Goal: Transaction & Acquisition: Purchase product/service

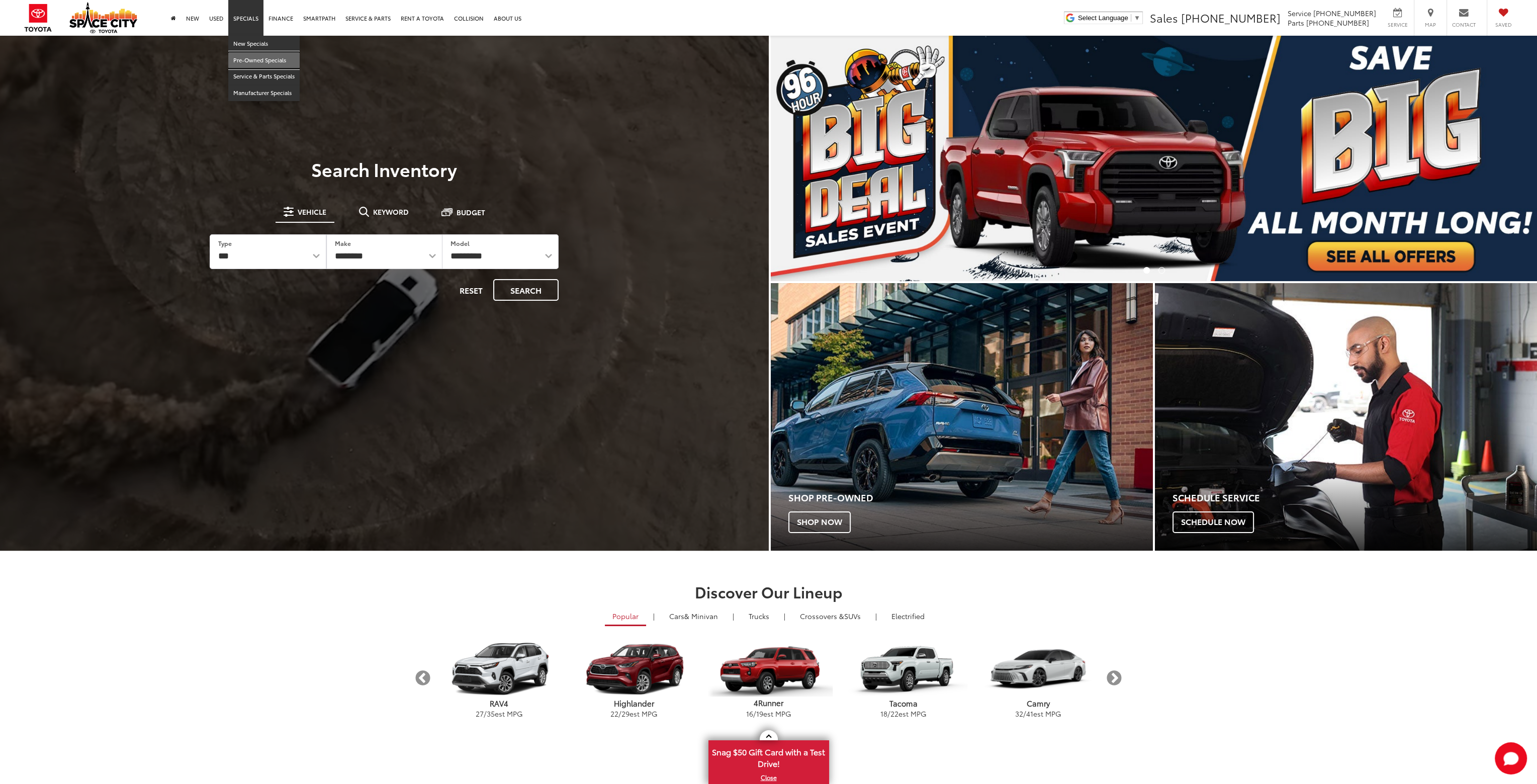
click at [261, 60] on link "Pre-Owned Specials" at bounding box center [264, 61] width 72 height 17
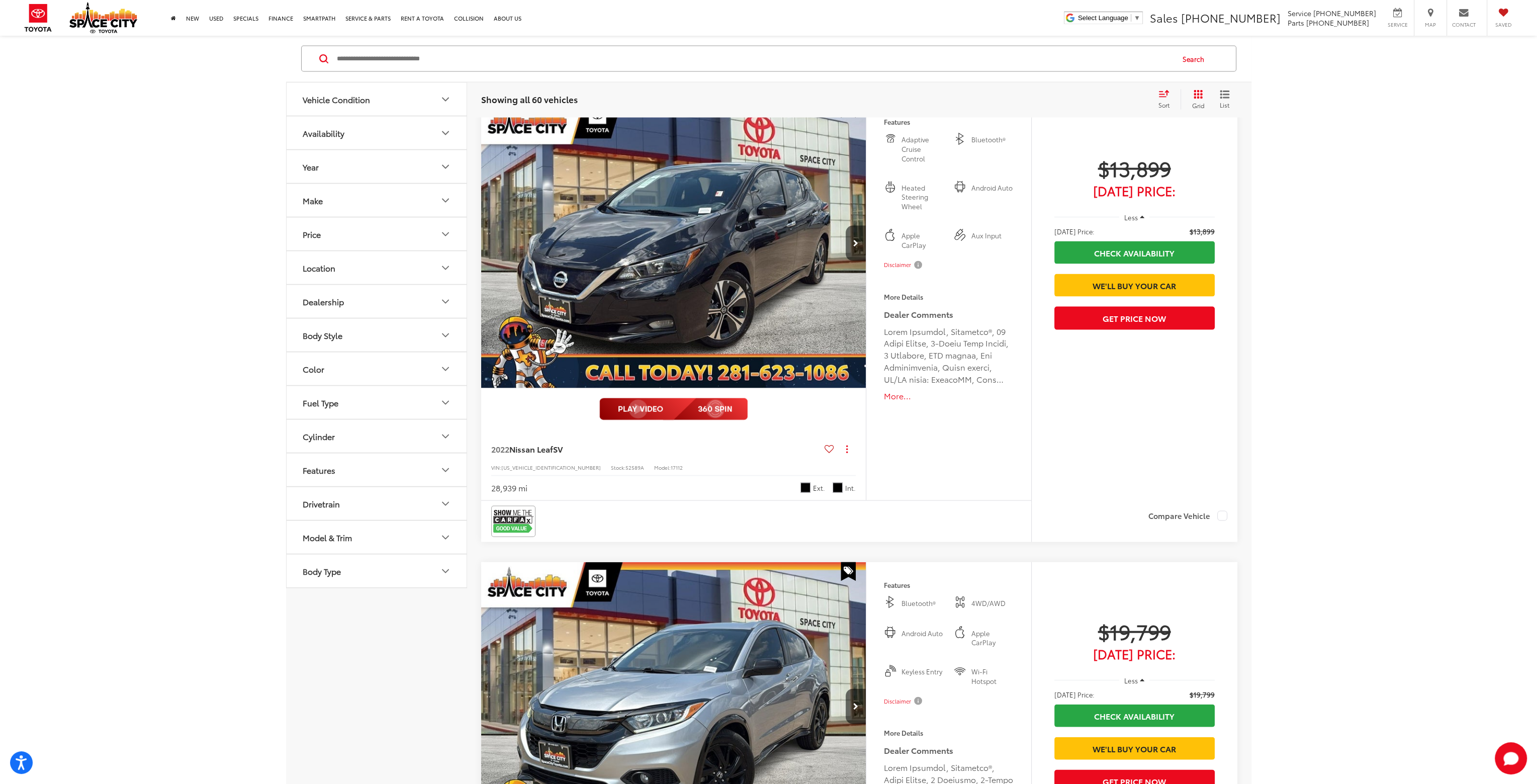
scroll to position [3922, 0]
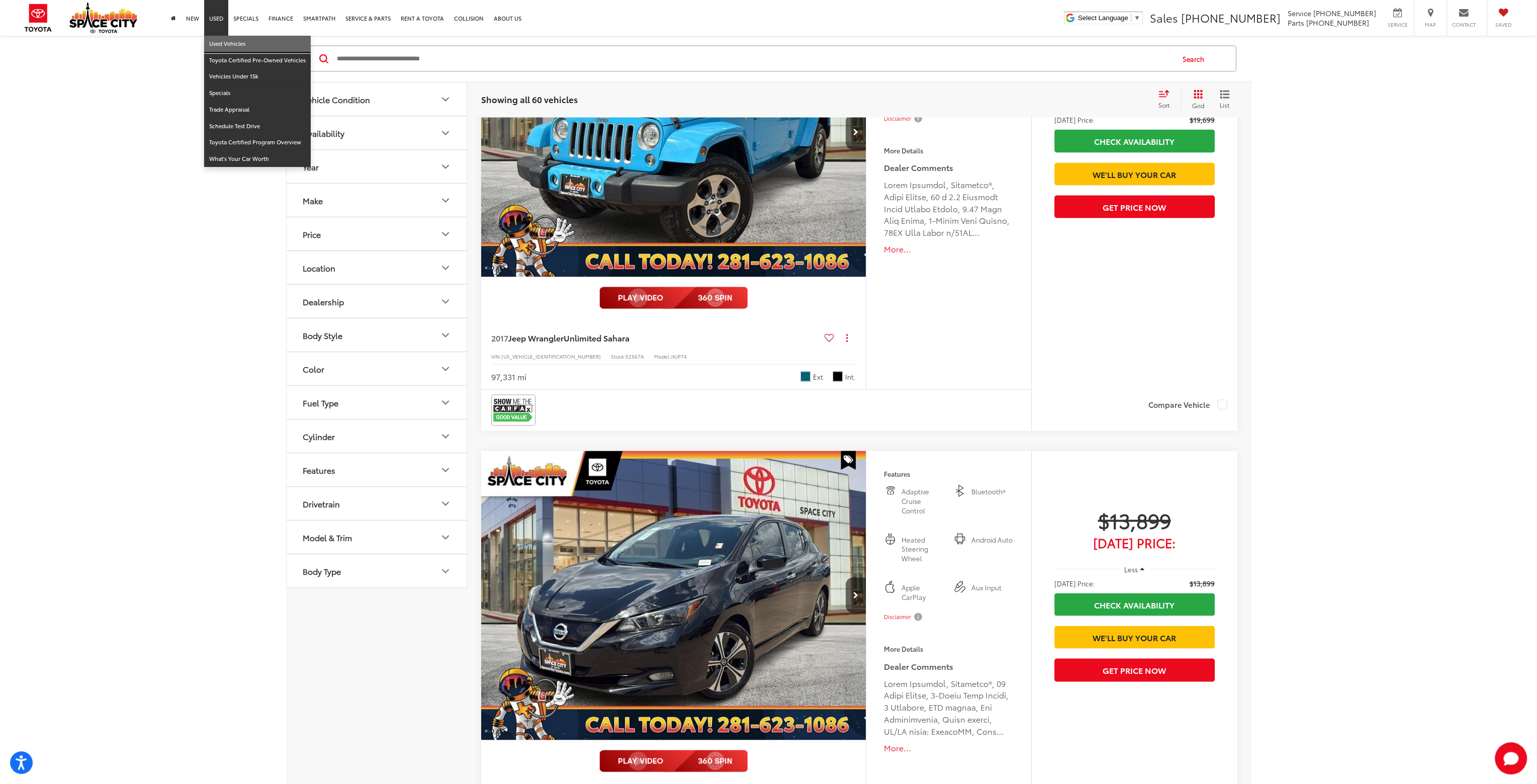
click at [222, 45] on link "Used Vehicles" at bounding box center [257, 44] width 107 height 17
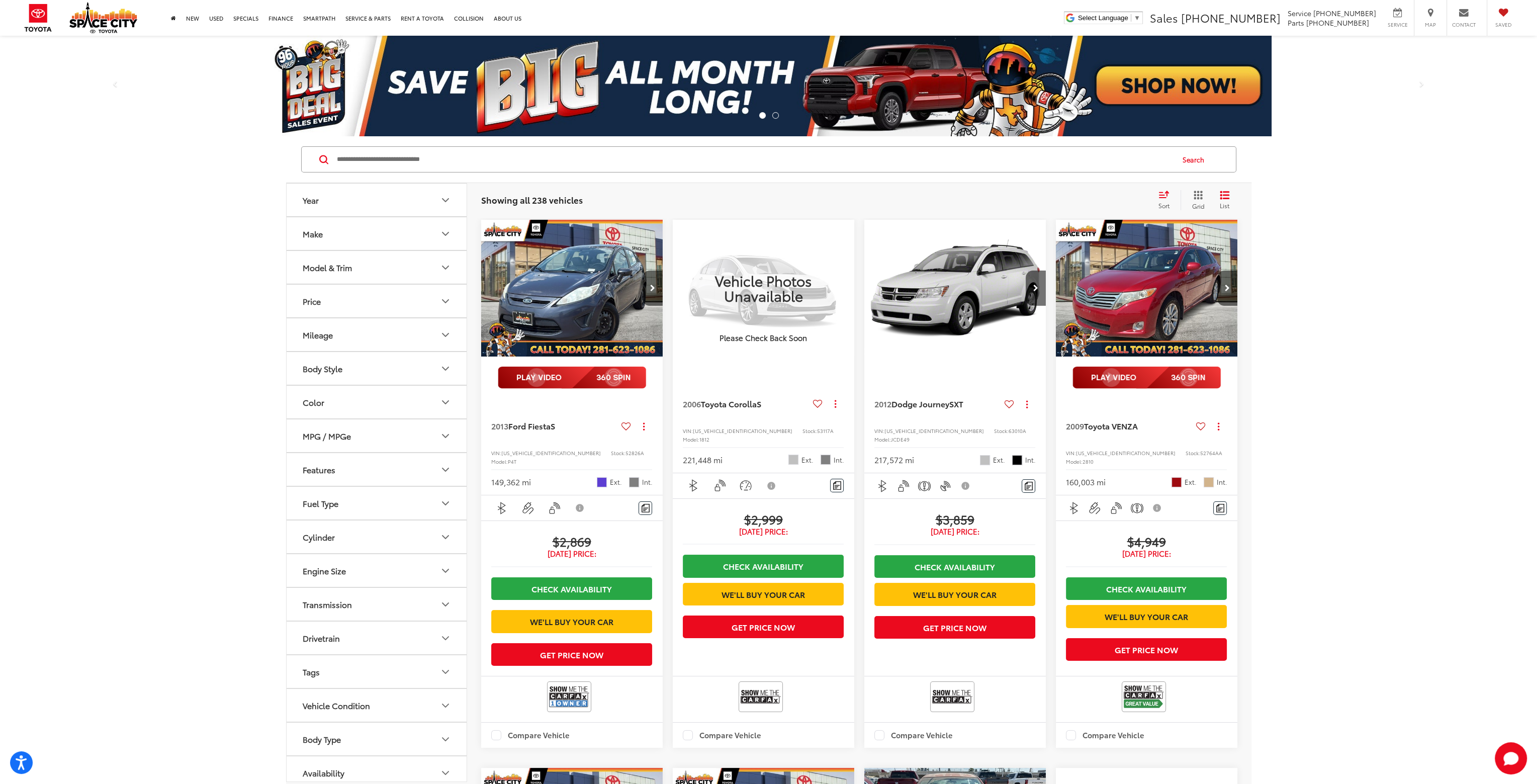
click at [446, 273] on button "Model & Trim" at bounding box center [376, 267] width 181 height 33
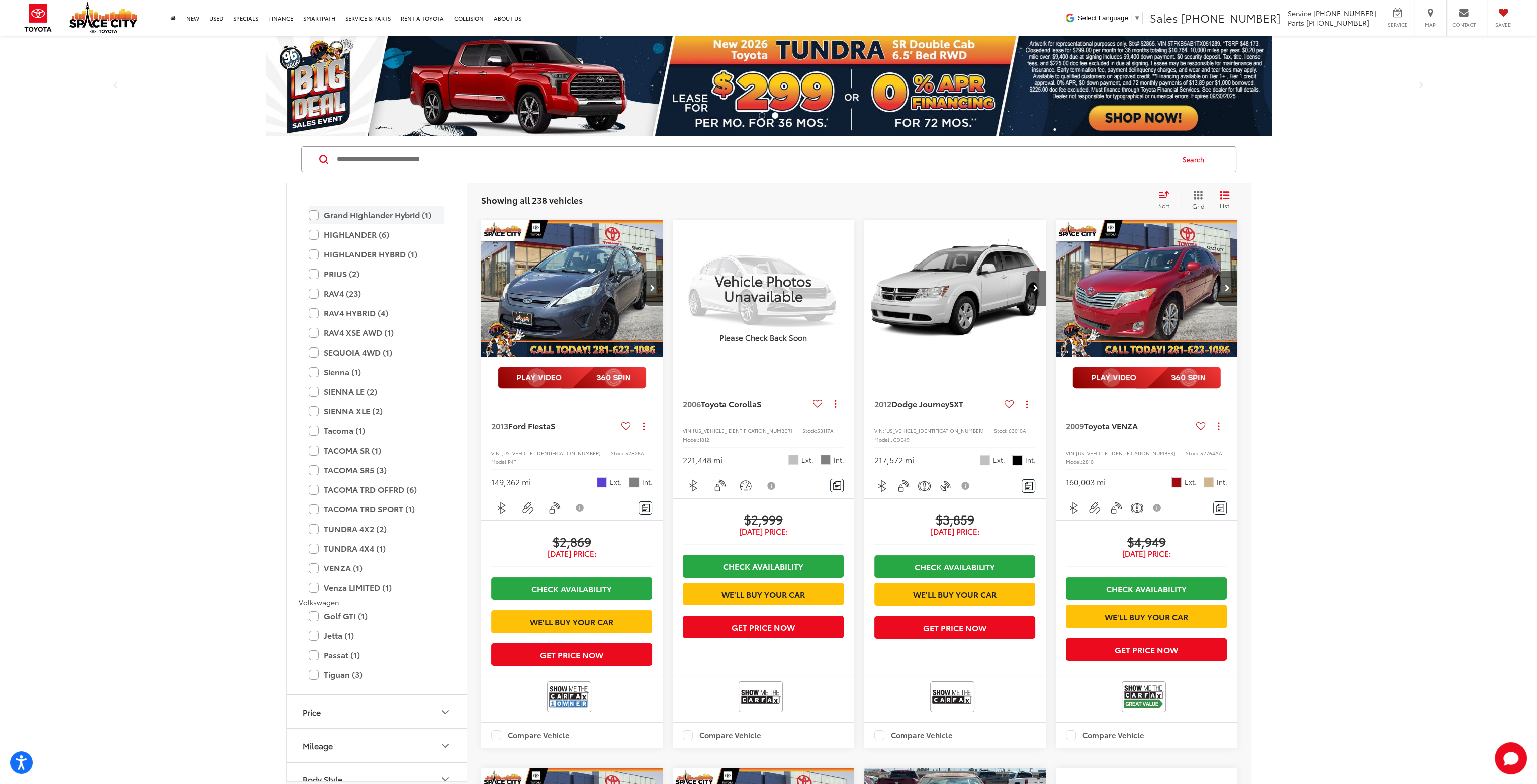
scroll to position [1910, 0]
click at [316, 516] on label "TUNDRA 4X4 (1)" at bounding box center [376, 517] width 136 height 17
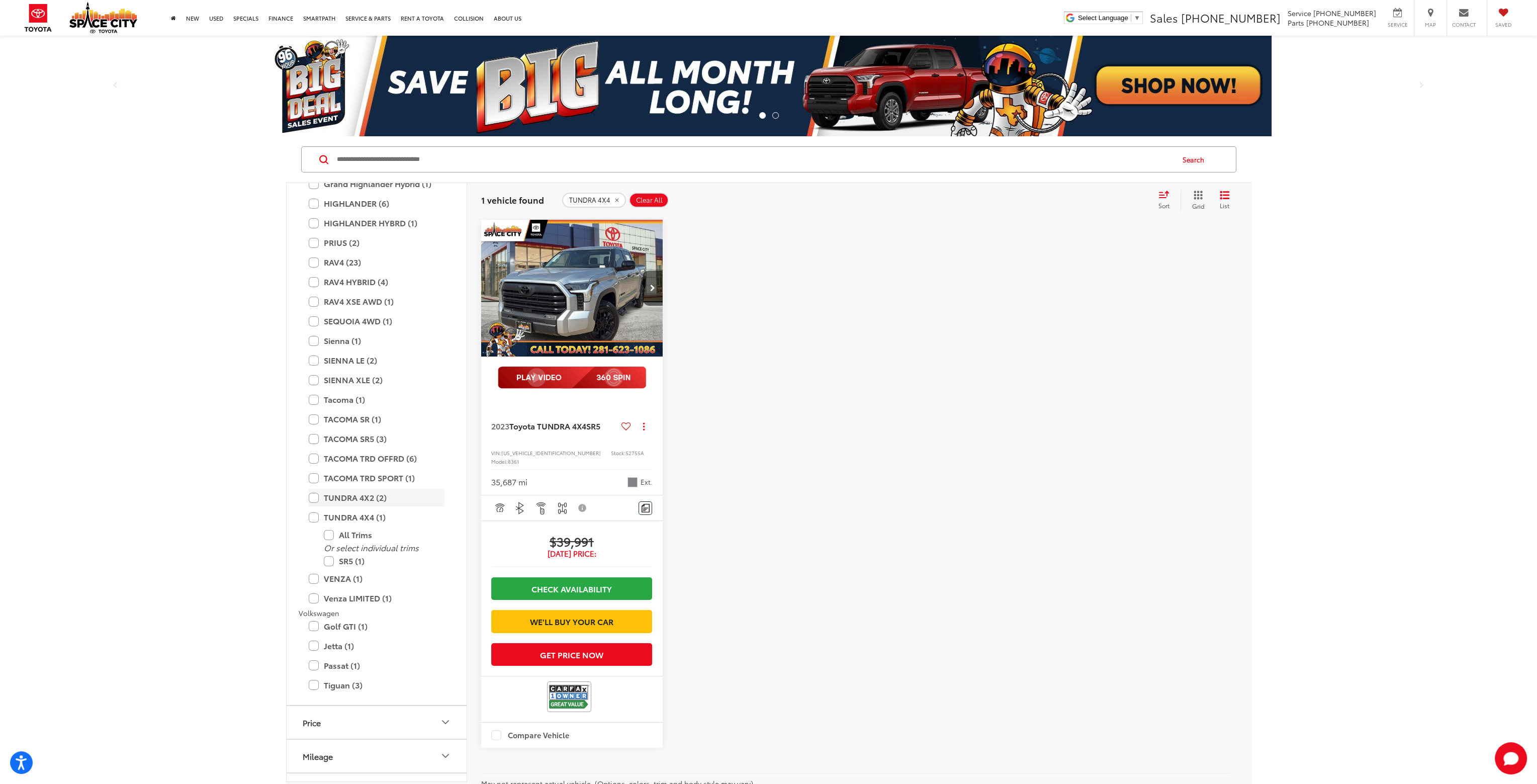
click at [313, 500] on label "TUNDRA 4X2 (2)" at bounding box center [376, 497] width 136 height 17
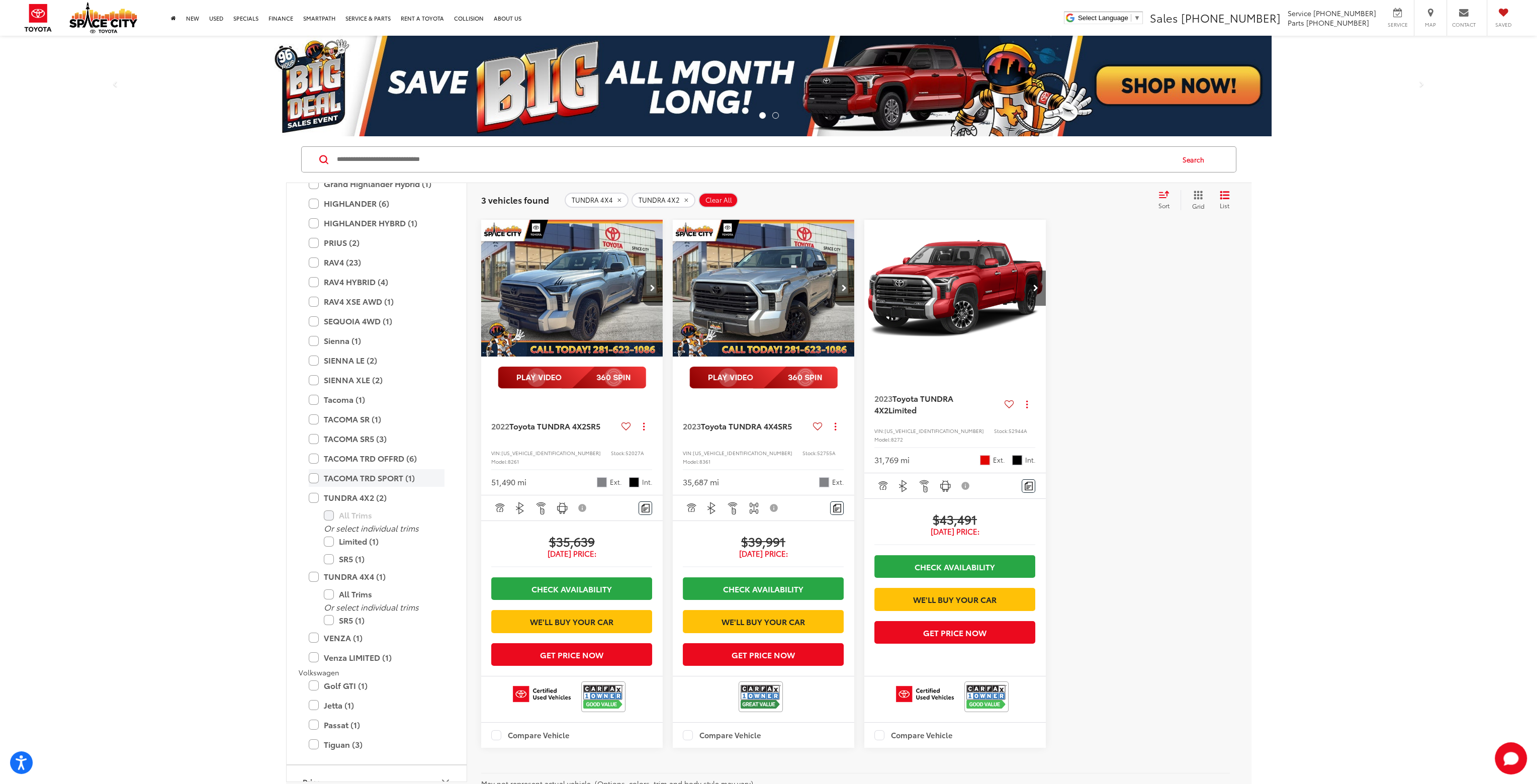
click at [311, 479] on label "TACOMA TRD SPORT (1)" at bounding box center [376, 477] width 136 height 17
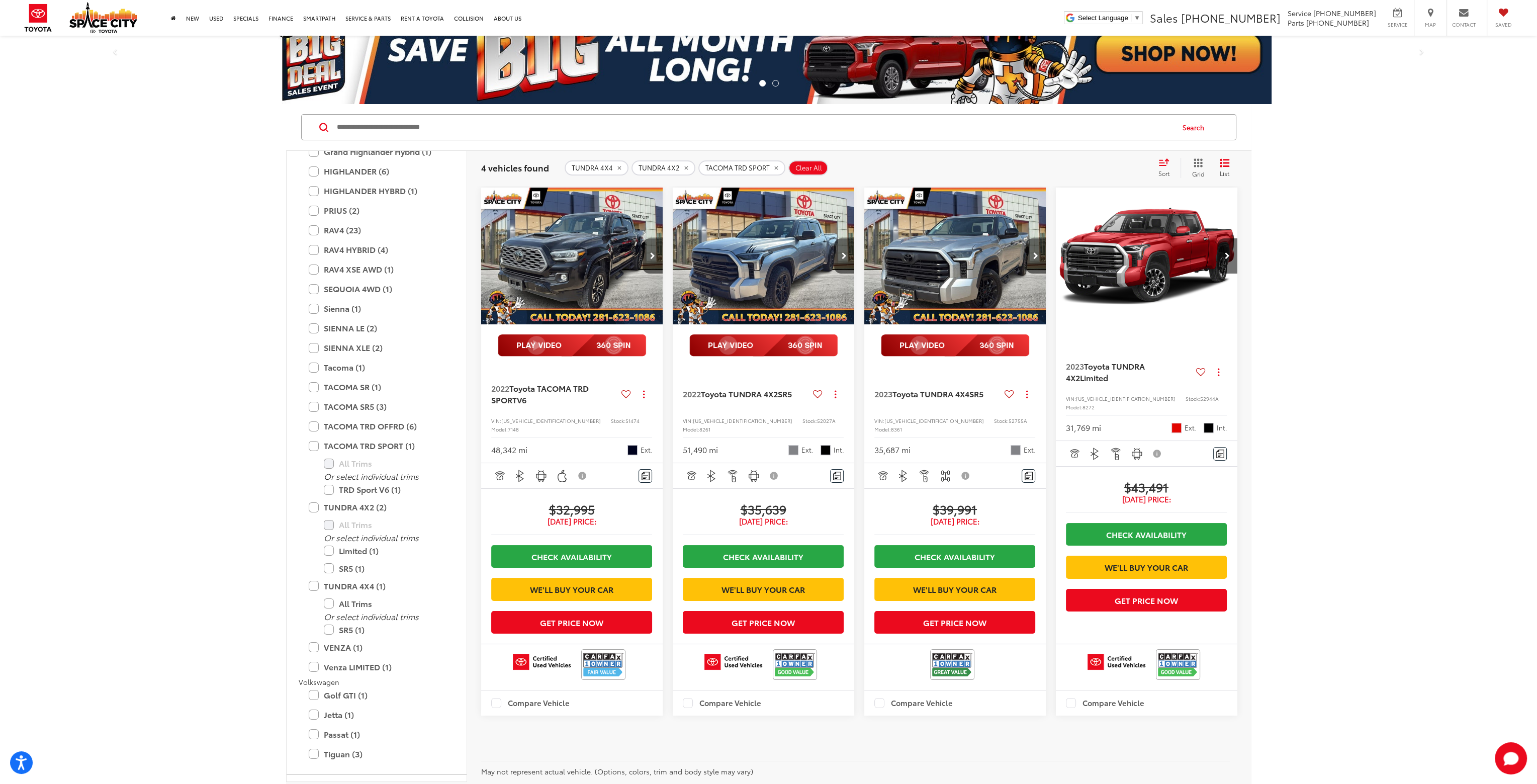
scroll to position [50, 0]
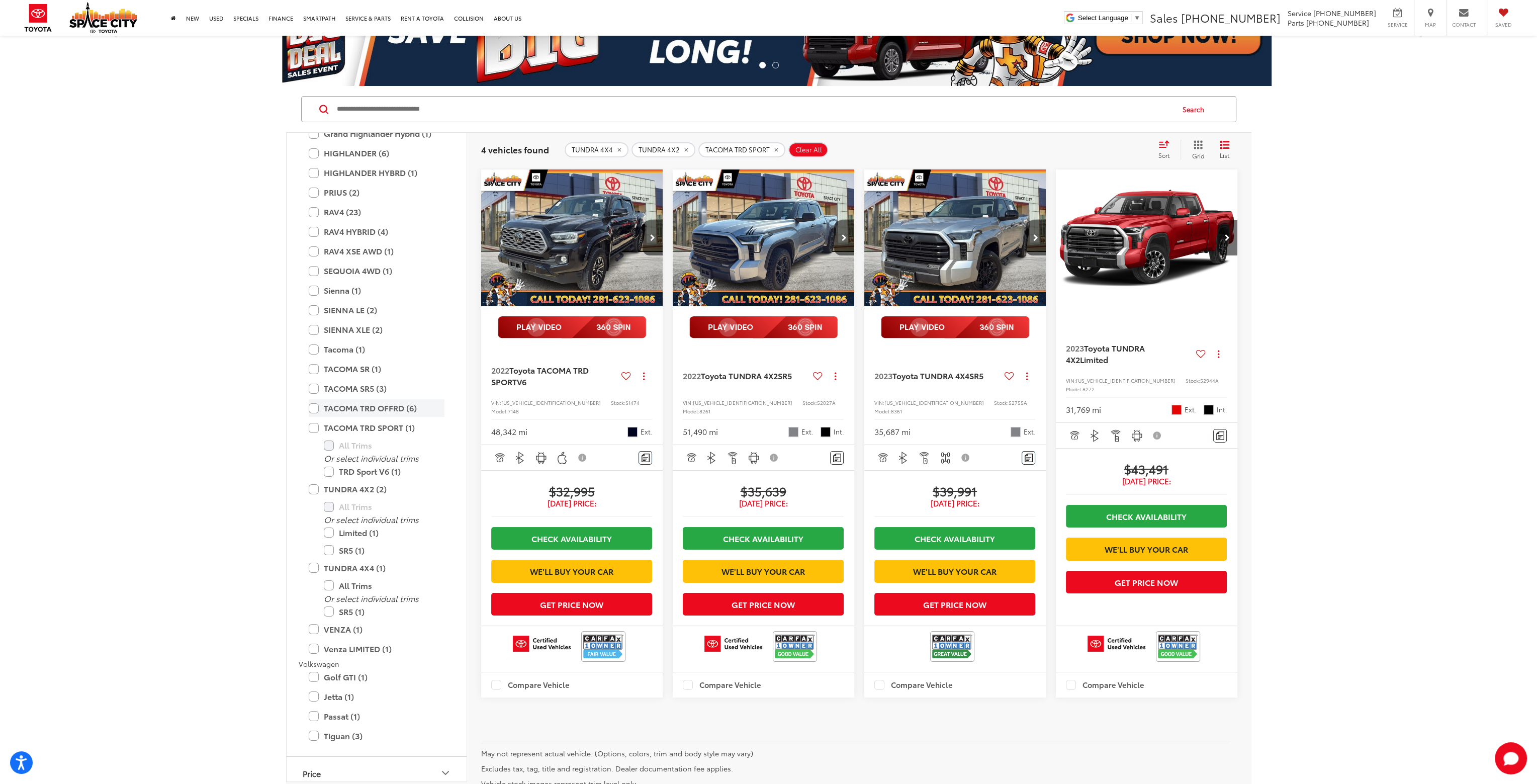
click at [310, 409] on label "TACOMA TRD OFFRD (6)" at bounding box center [376, 408] width 136 height 17
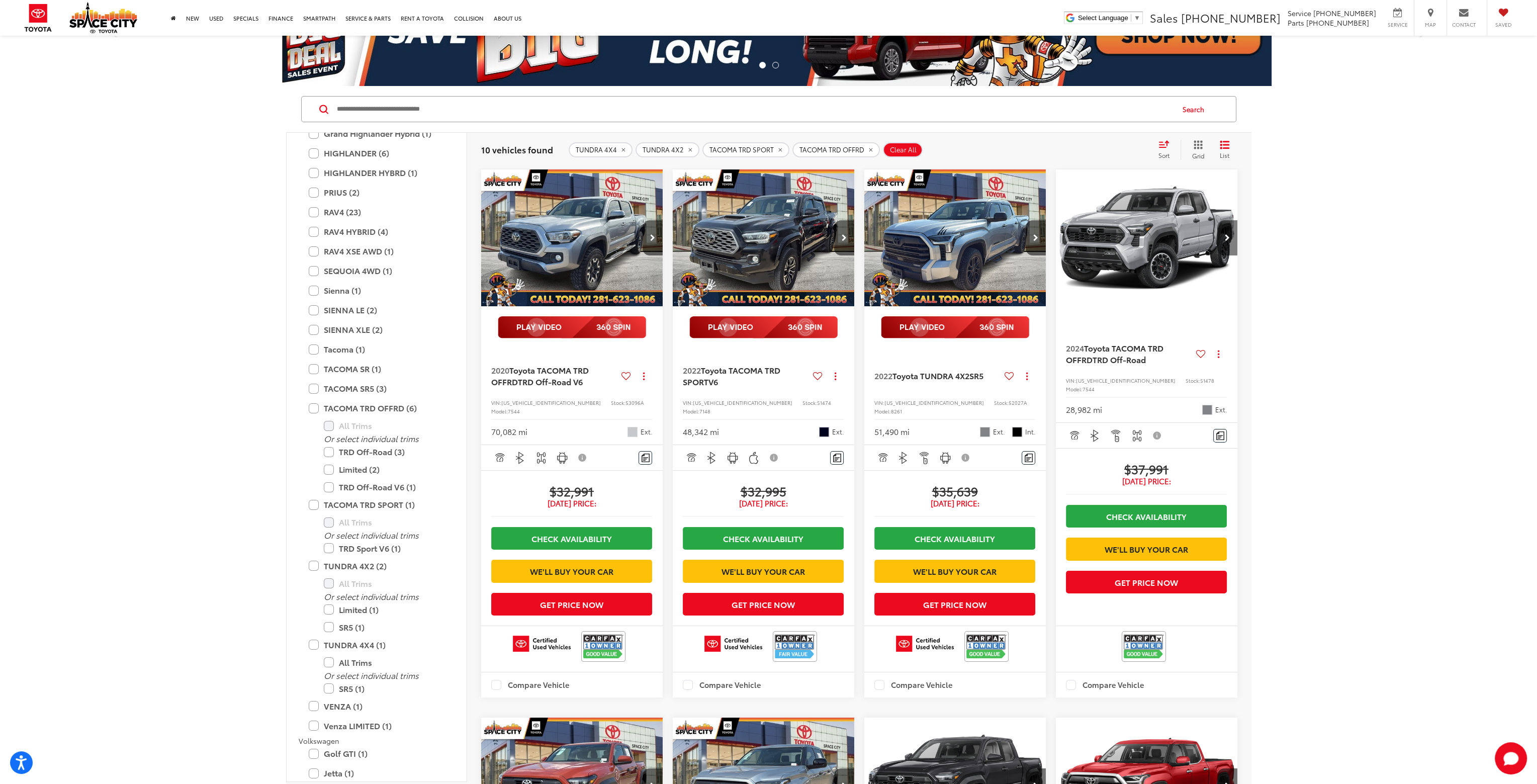
click at [1230, 240] on button "Next image" at bounding box center [1227, 237] width 20 height 35
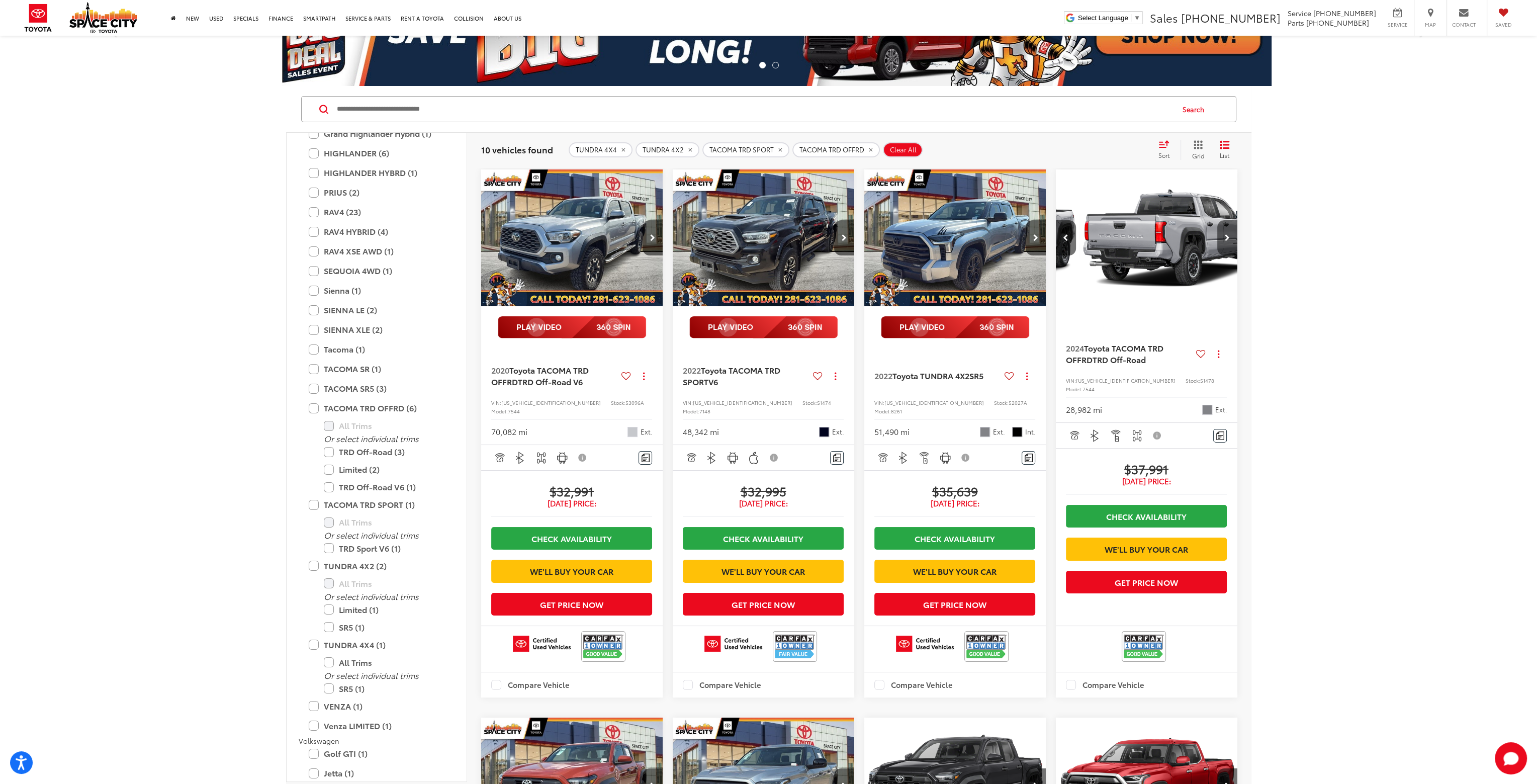
scroll to position [0, 183]
click at [1230, 240] on button "Next image" at bounding box center [1227, 237] width 20 height 35
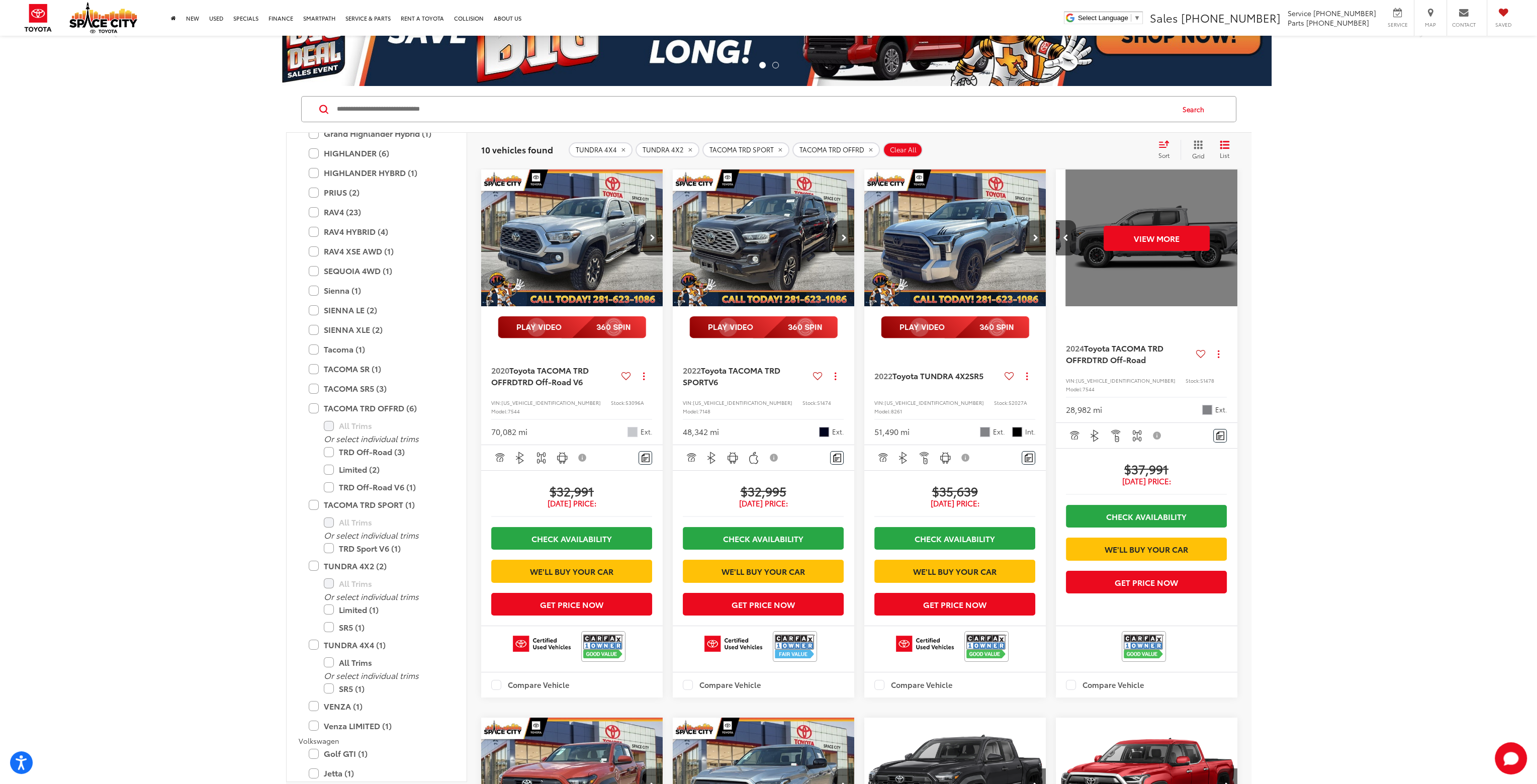
scroll to position [0, 549]
click at [1171, 239] on button "View More" at bounding box center [1147, 238] width 106 height 25
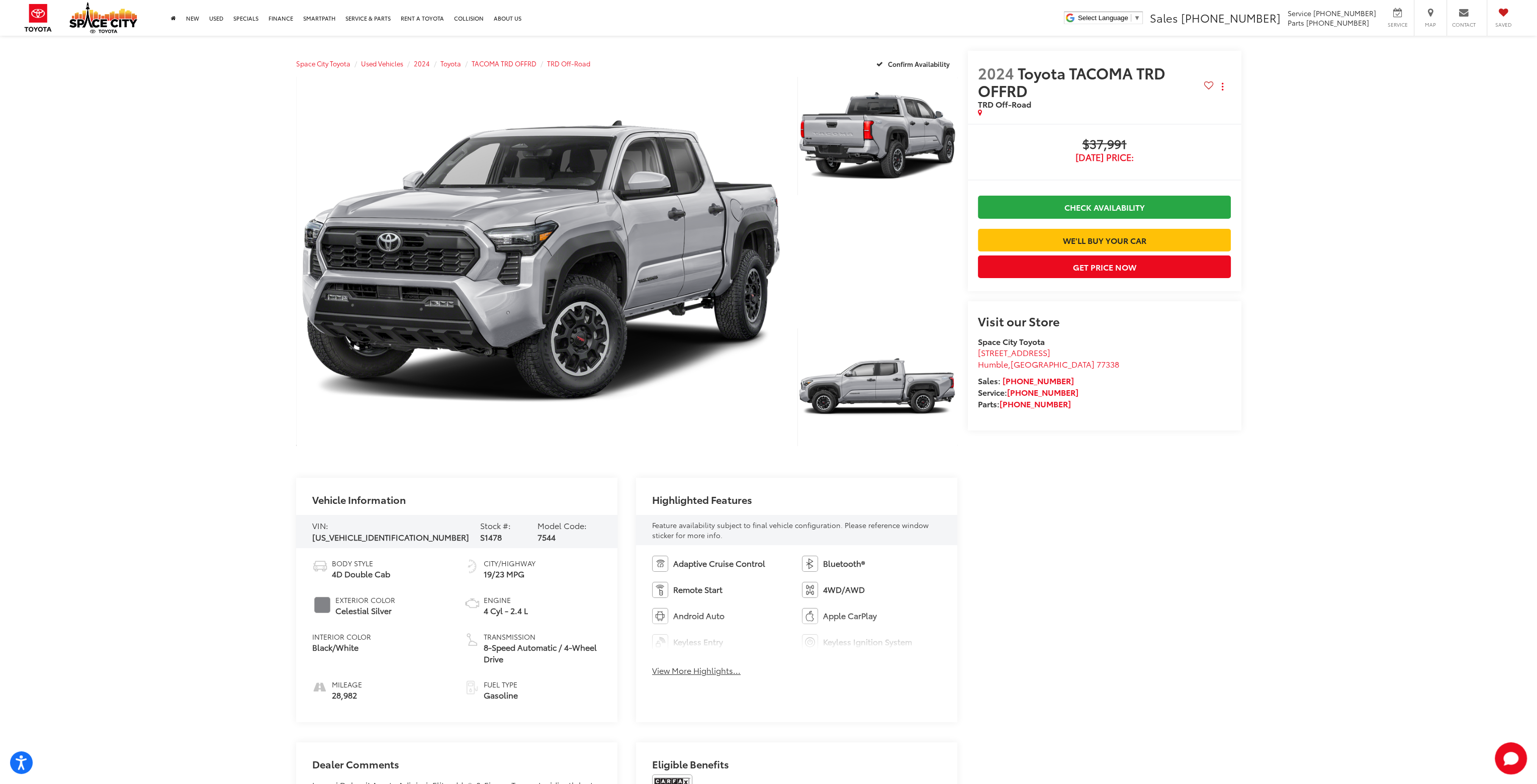
click at [701, 672] on button "View More Highlights..." at bounding box center [696, 670] width 88 height 11
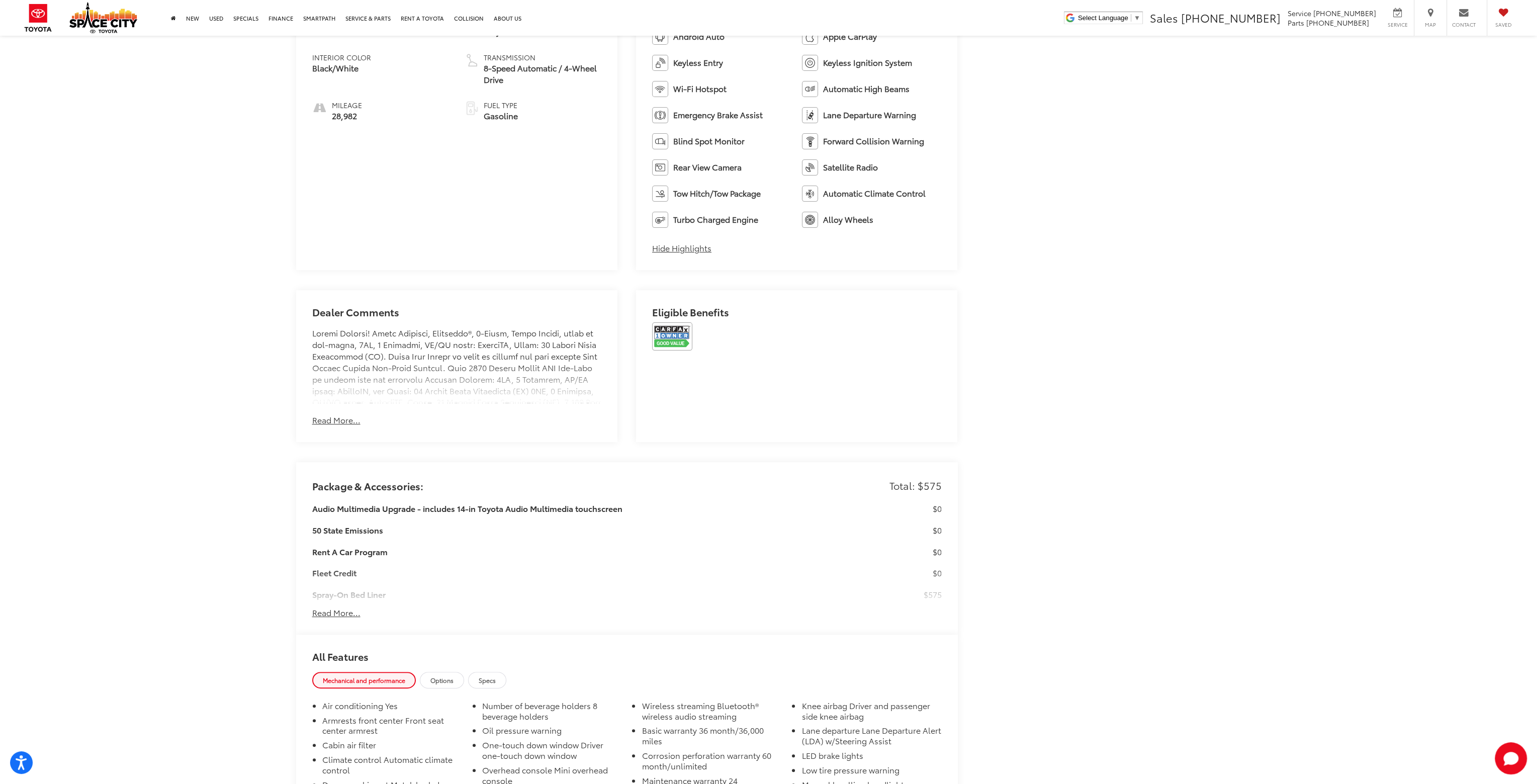
scroll to position [603, 0]
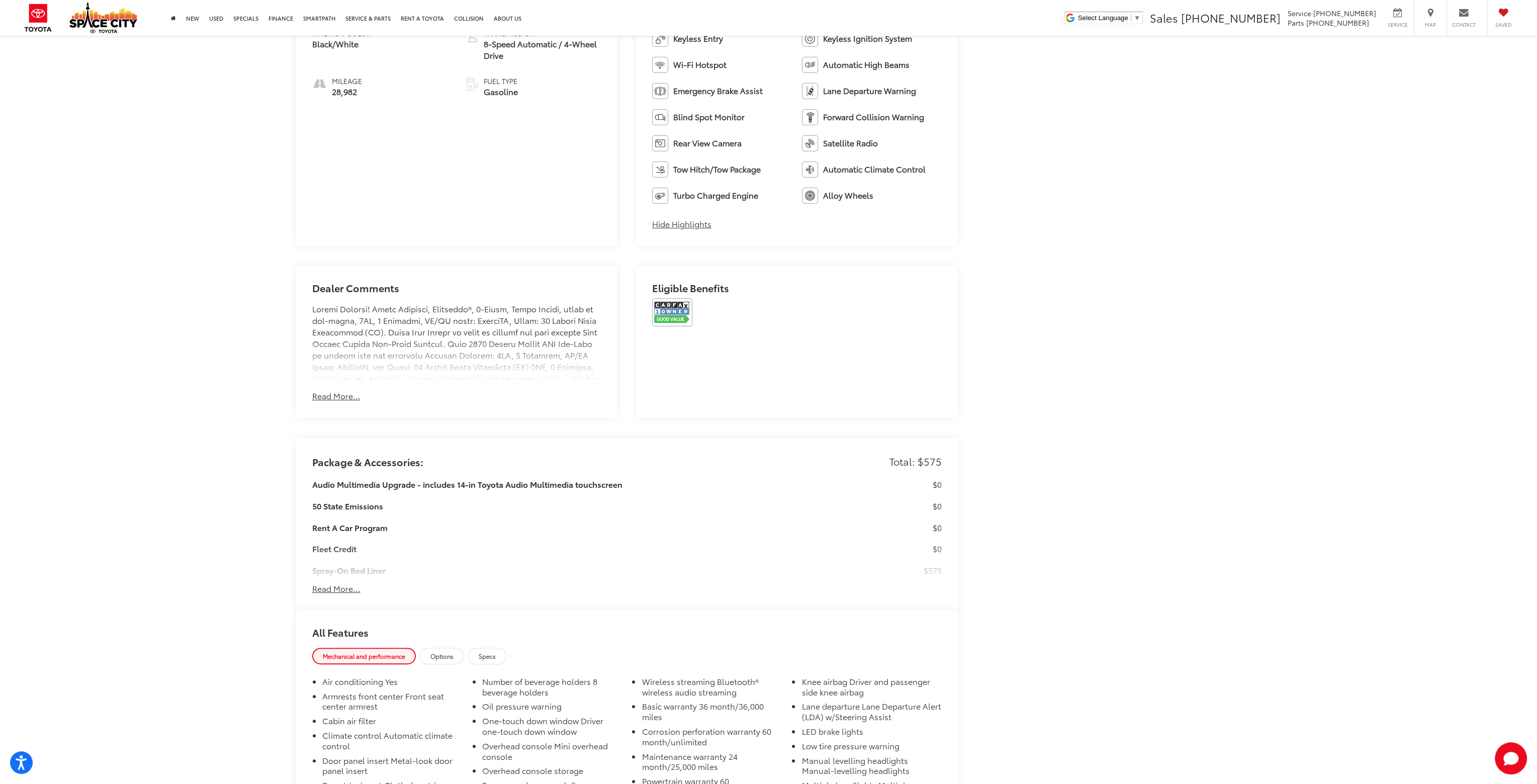
click at [340, 591] on button "Read More..." at bounding box center [336, 588] width 48 height 11
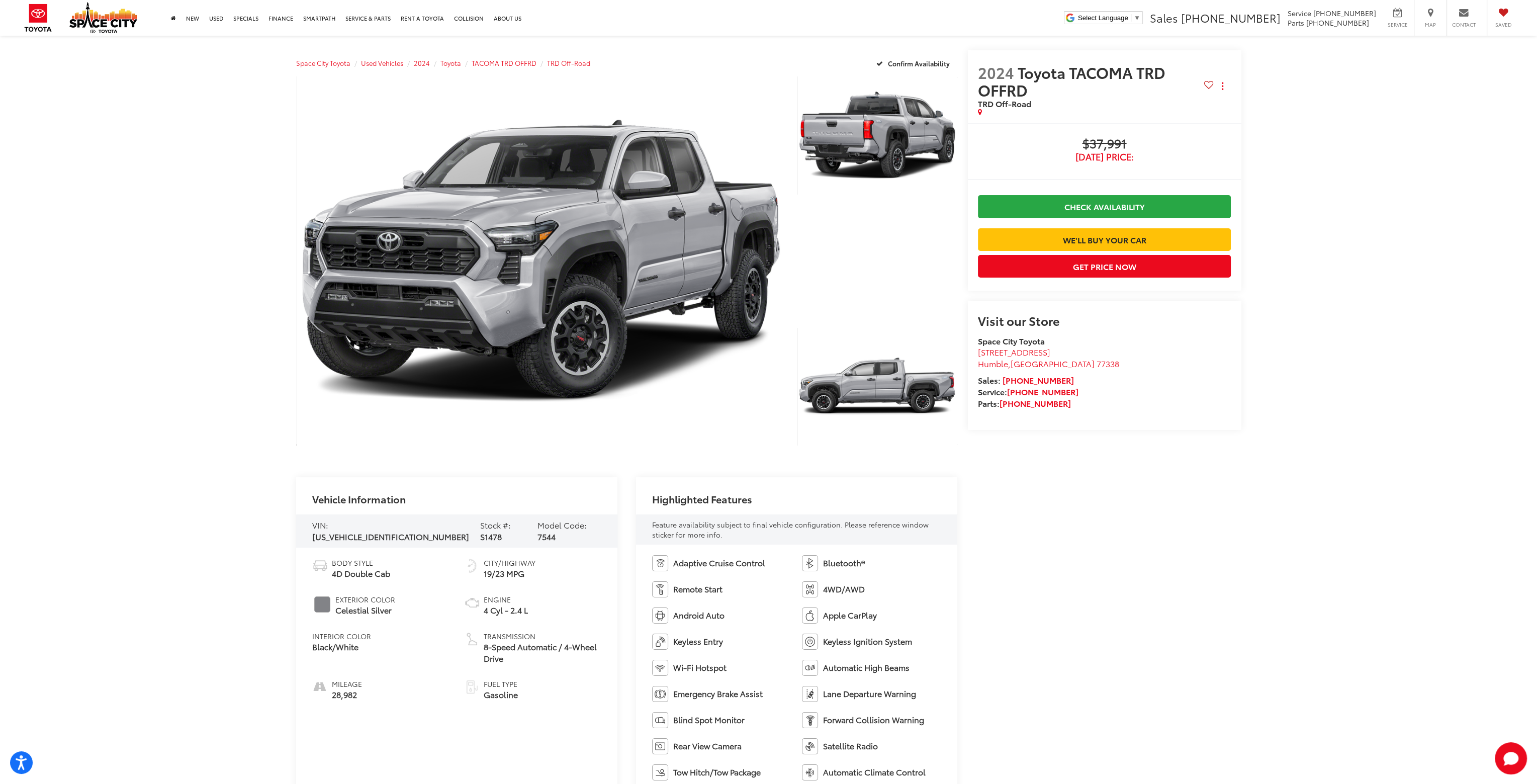
scroll to position [0, 0]
click at [1094, 278] on button "Get Price Now" at bounding box center [1104, 267] width 254 height 23
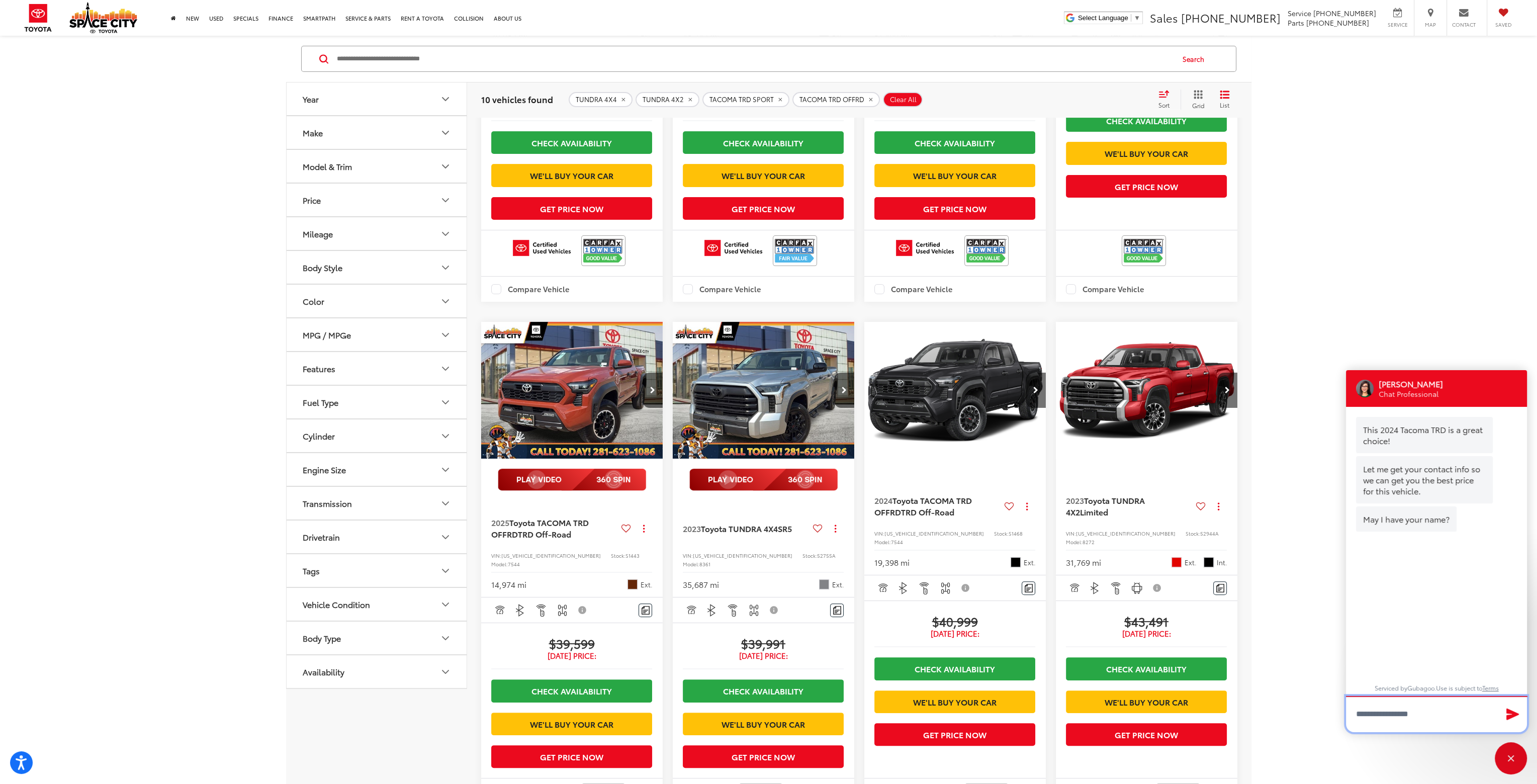
scroll to position [452, 0]
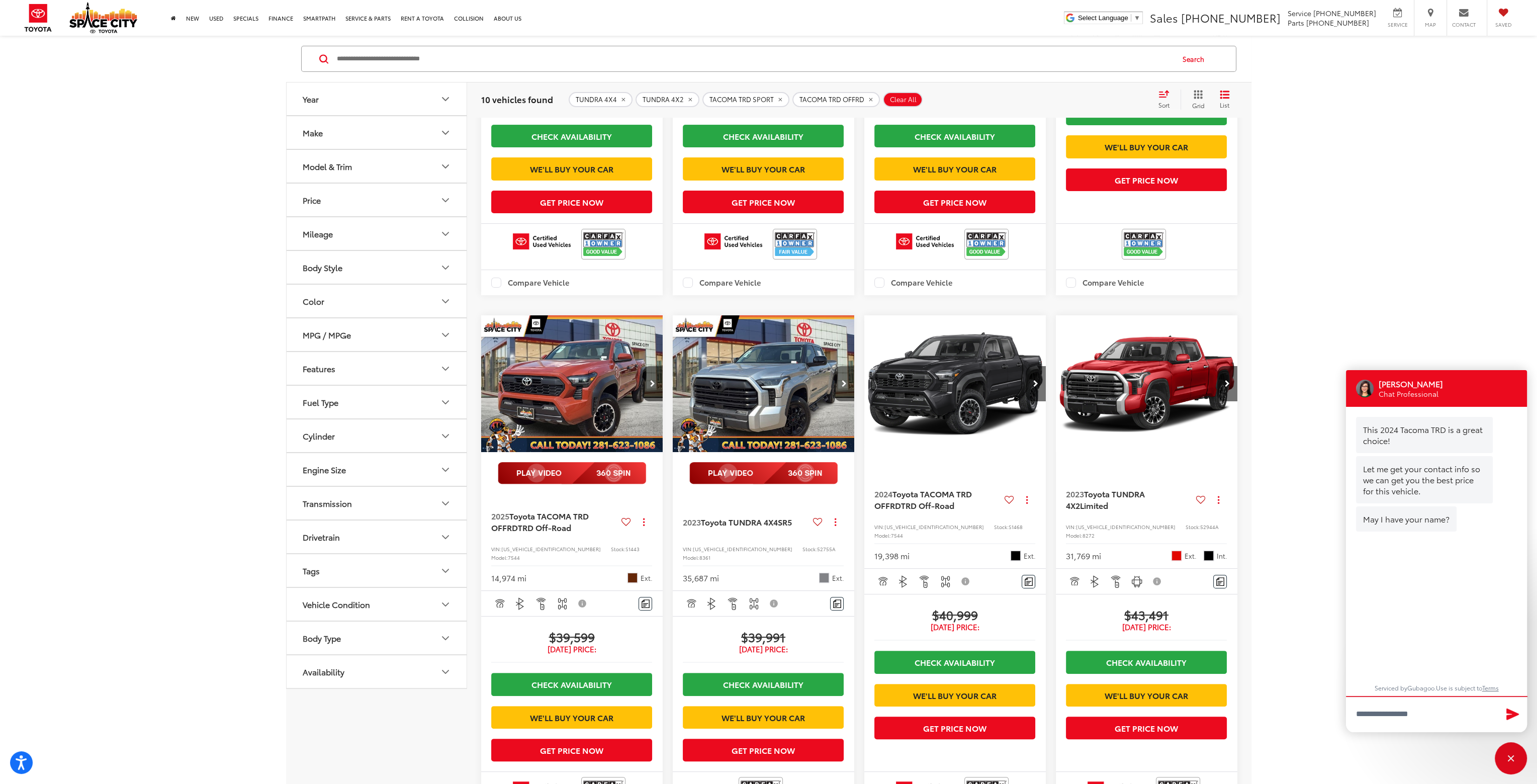
click at [846, 401] on button "Next image" at bounding box center [844, 383] width 20 height 35
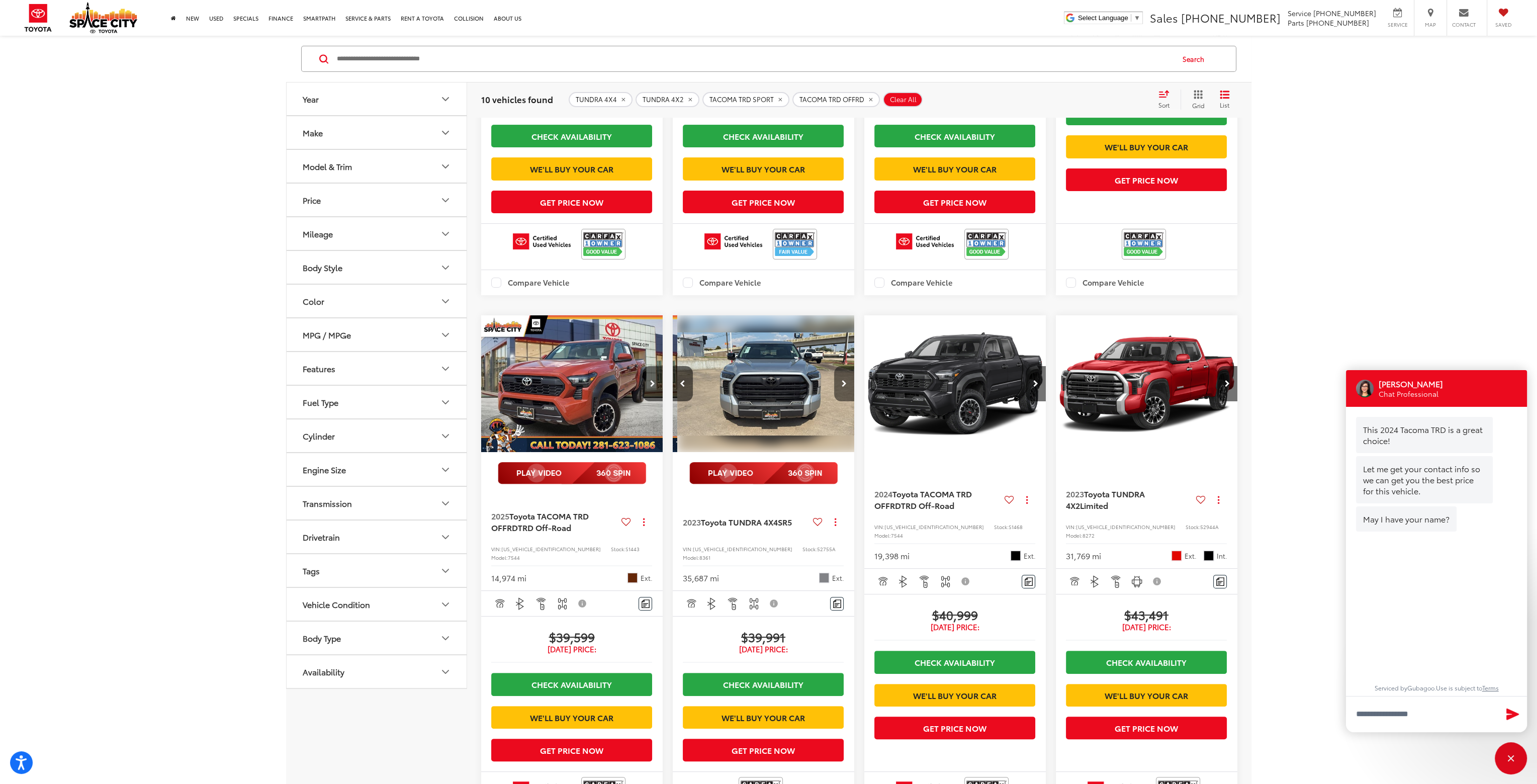
scroll to position [0, 183]
click at [846, 401] on button "Next image" at bounding box center [844, 383] width 20 height 35
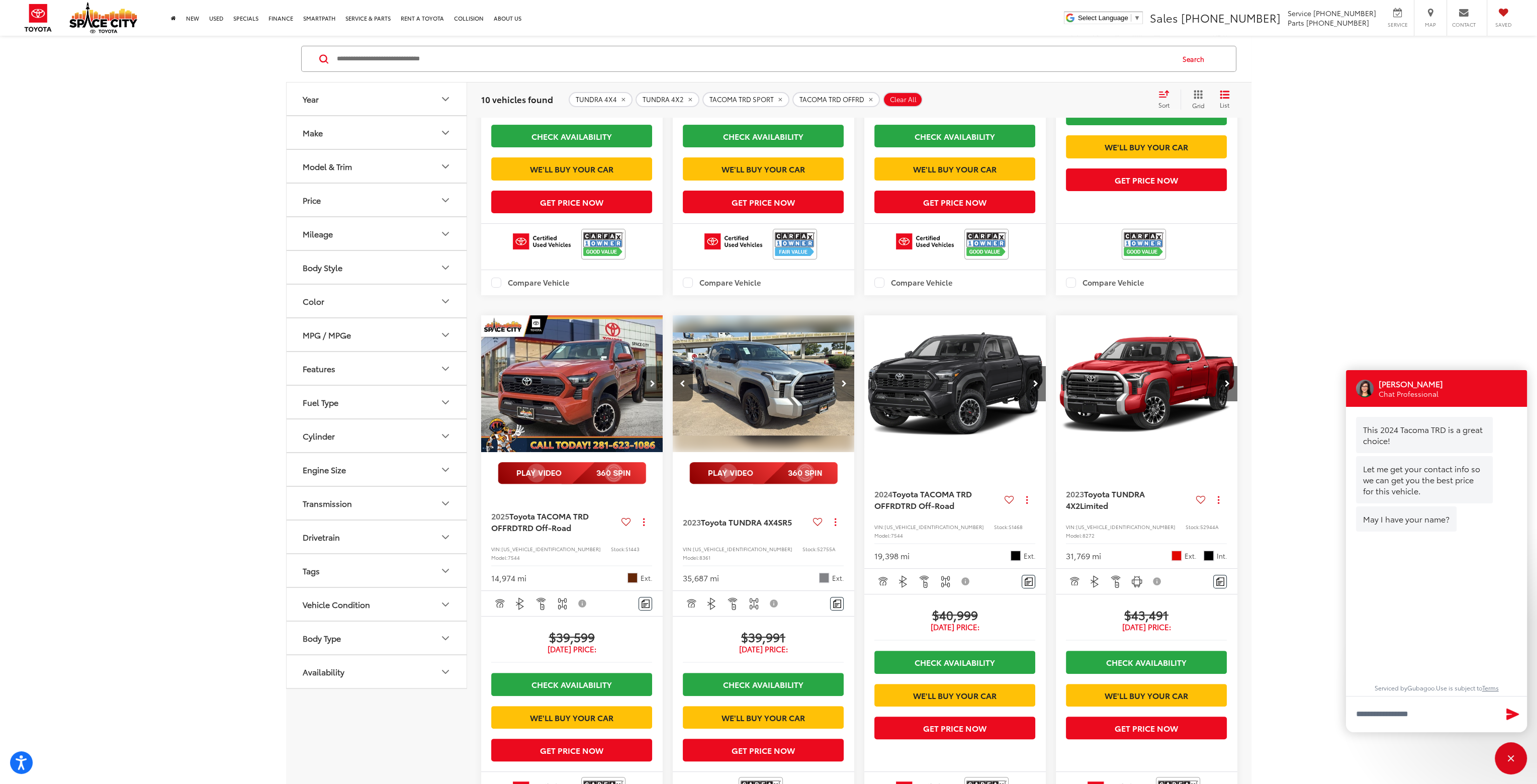
click at [846, 401] on button "Next image" at bounding box center [844, 383] width 20 height 35
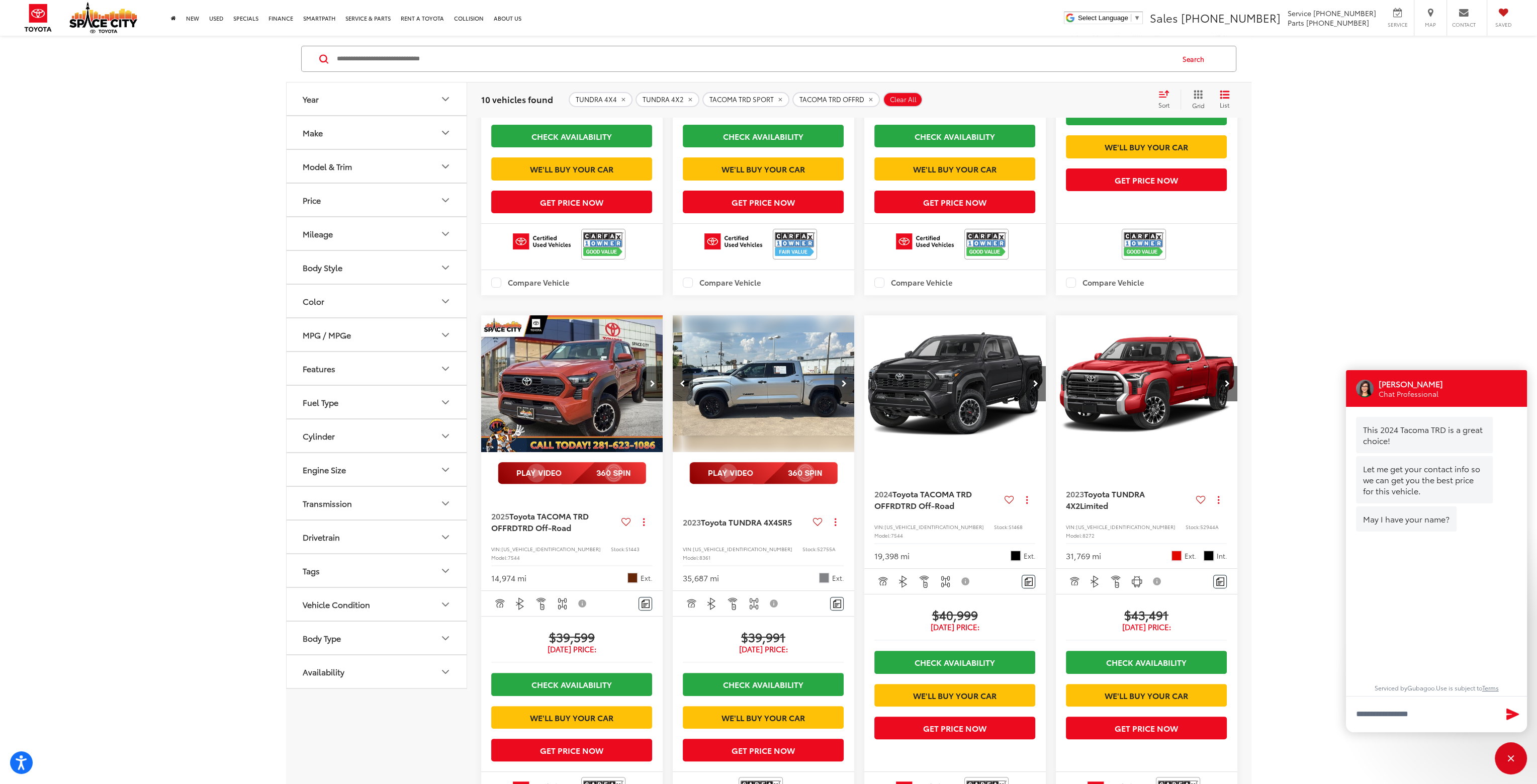
scroll to position [0, 549]
click at [846, 401] on button "Next image" at bounding box center [844, 383] width 20 height 35
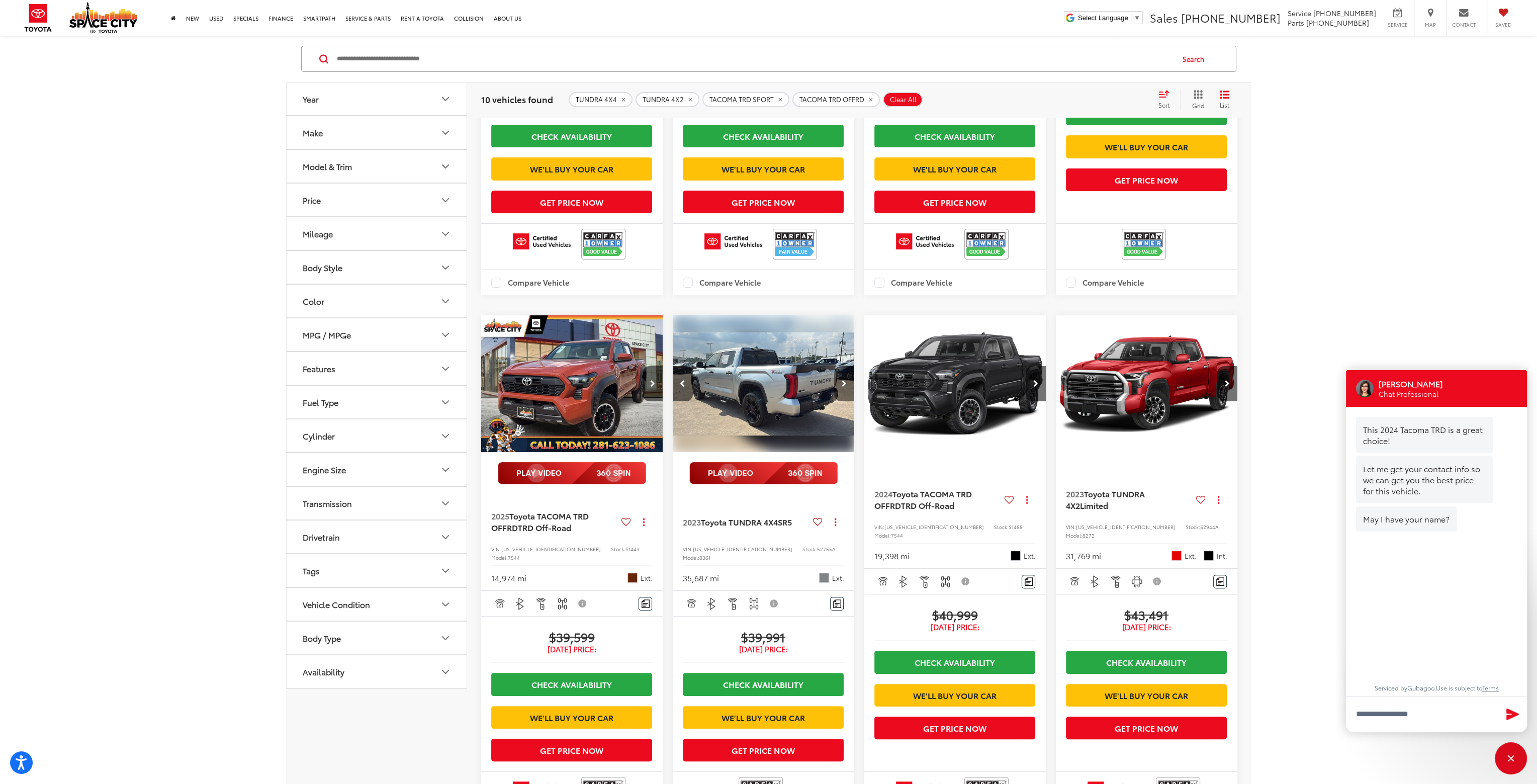
click at [846, 401] on button "Next image" at bounding box center [844, 383] width 20 height 35
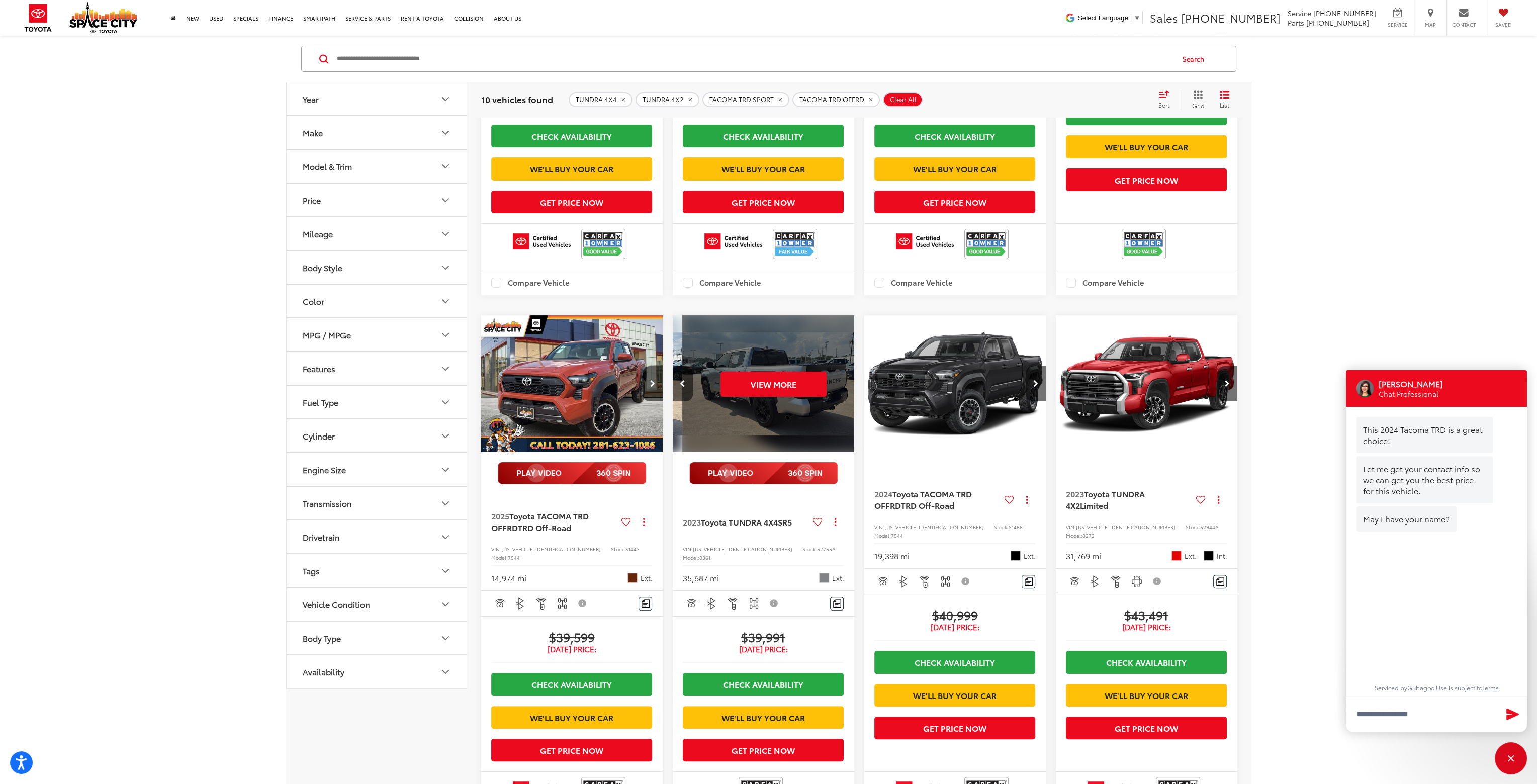
scroll to position [0, 915]
click at [782, 397] on button "View More" at bounding box center [764, 384] width 106 height 25
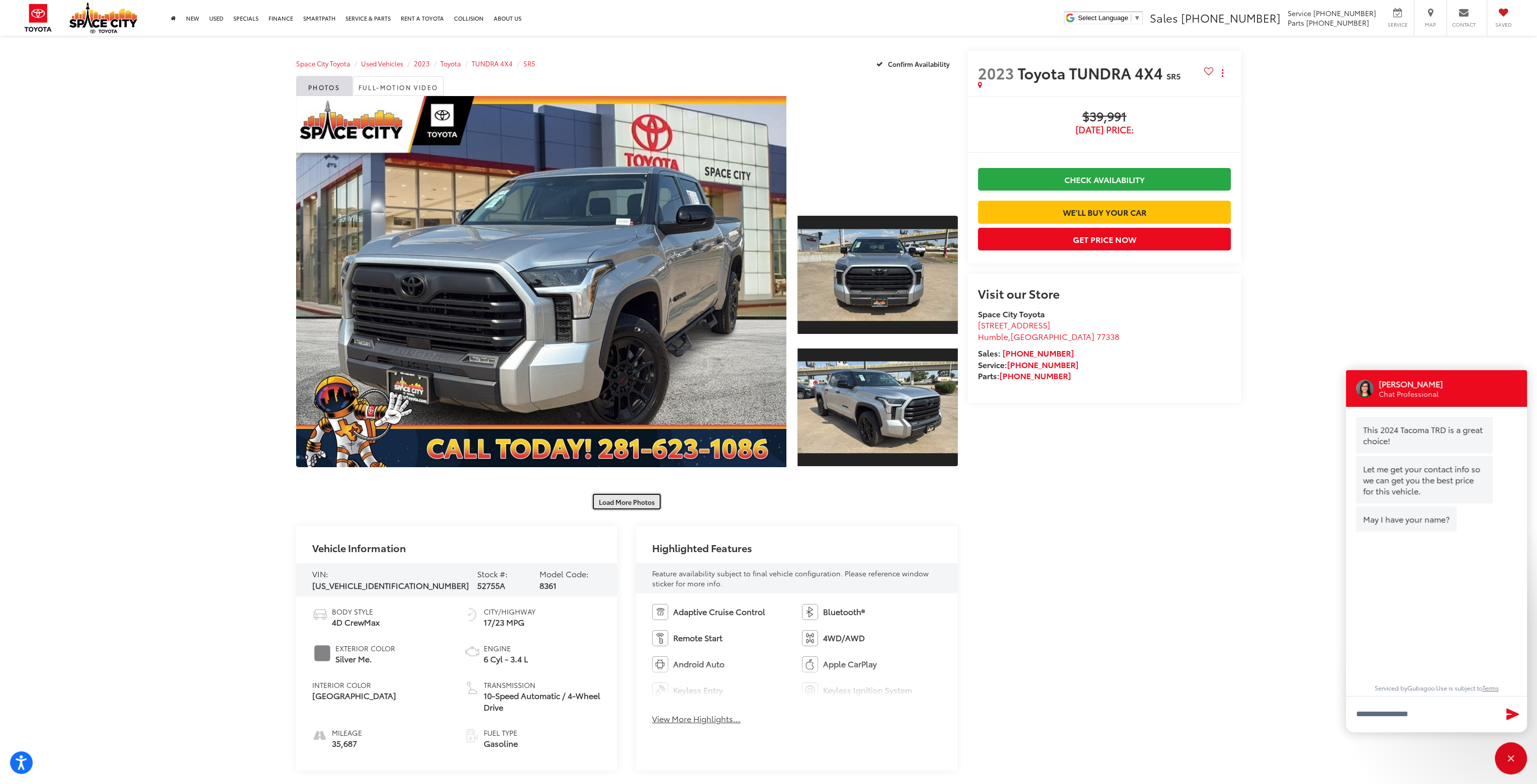
click at [642, 501] on button "Load More Photos" at bounding box center [626, 501] width 70 height 17
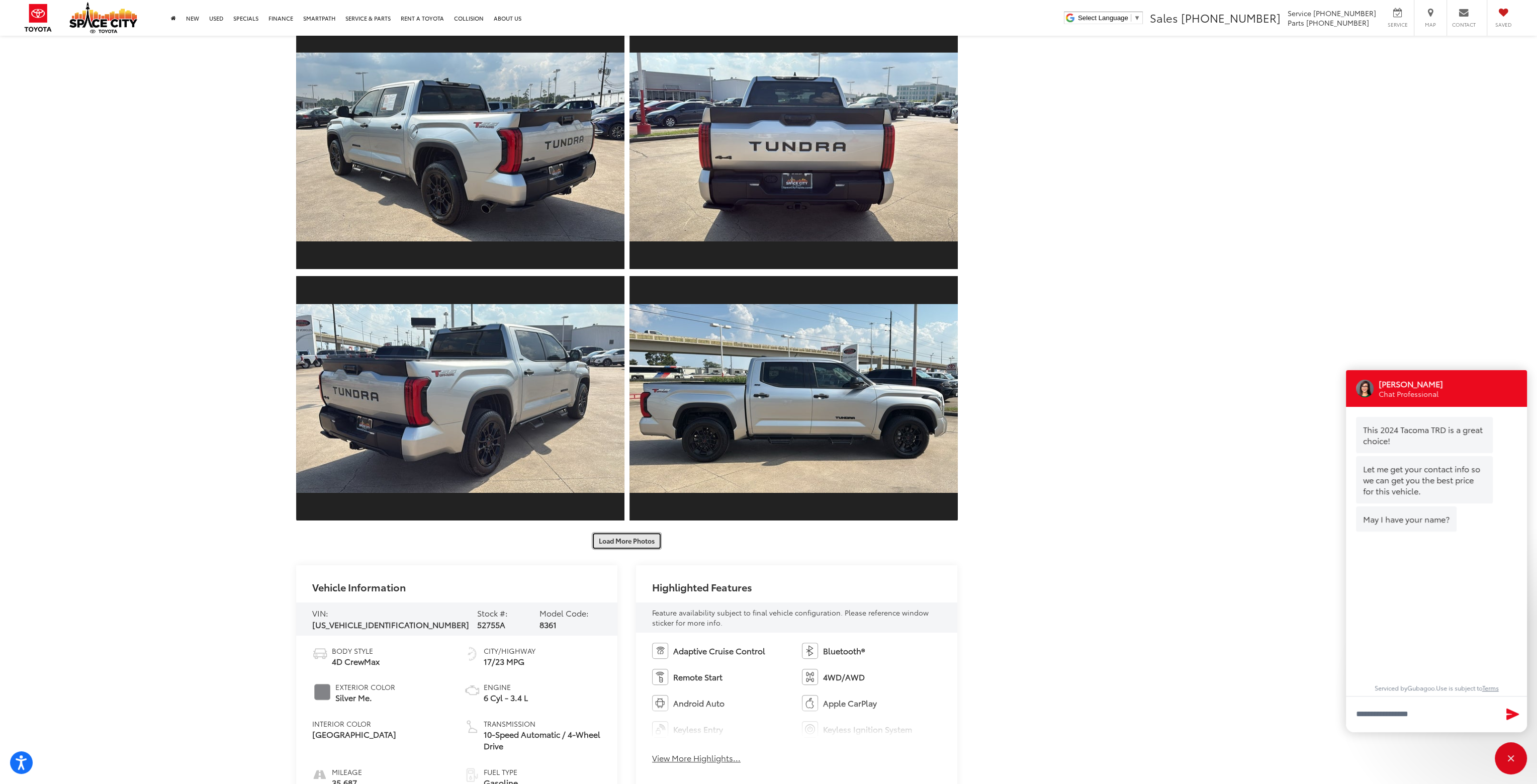
scroll to position [503, 0]
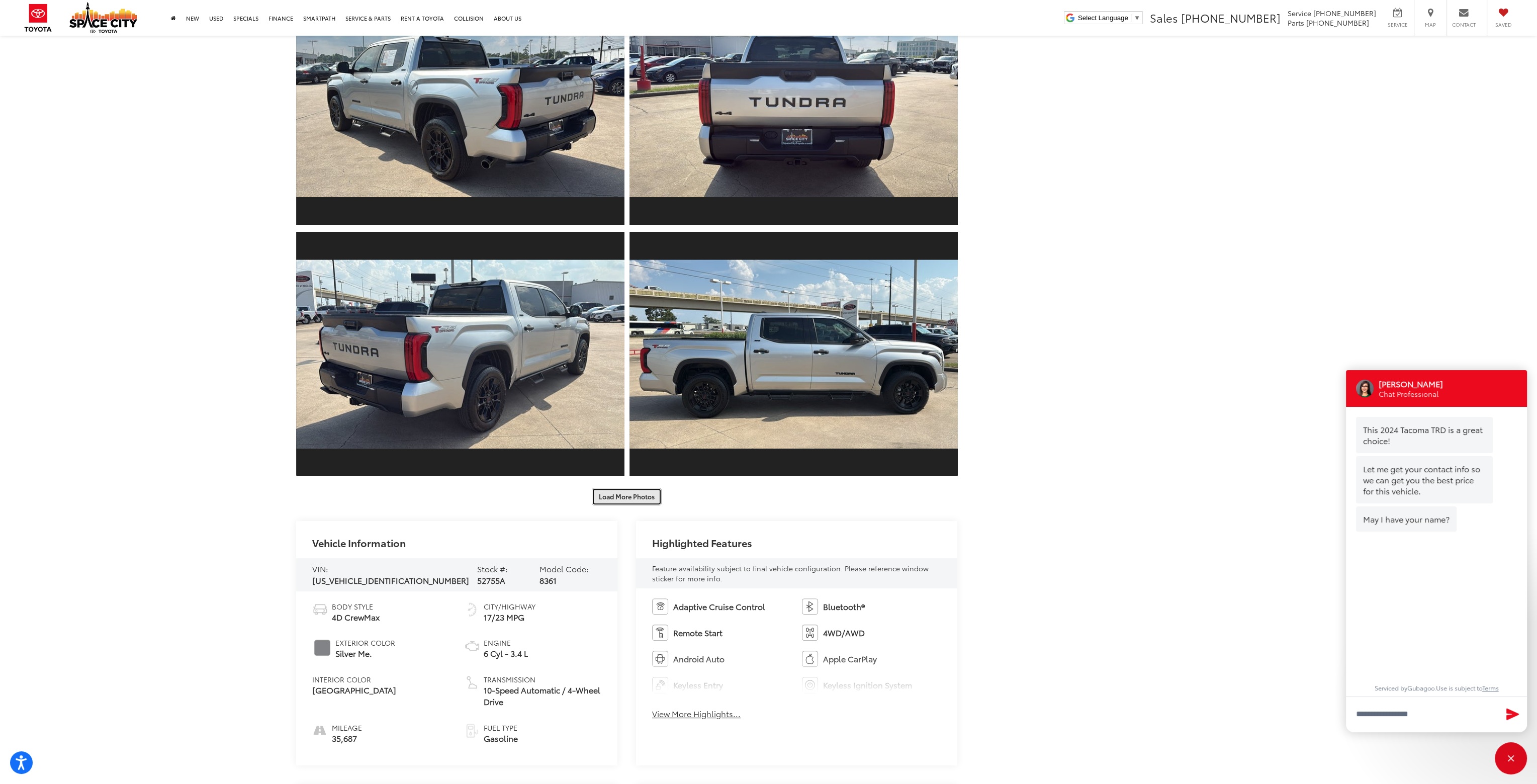
click at [628, 494] on button "Load More Photos" at bounding box center [626, 496] width 70 height 17
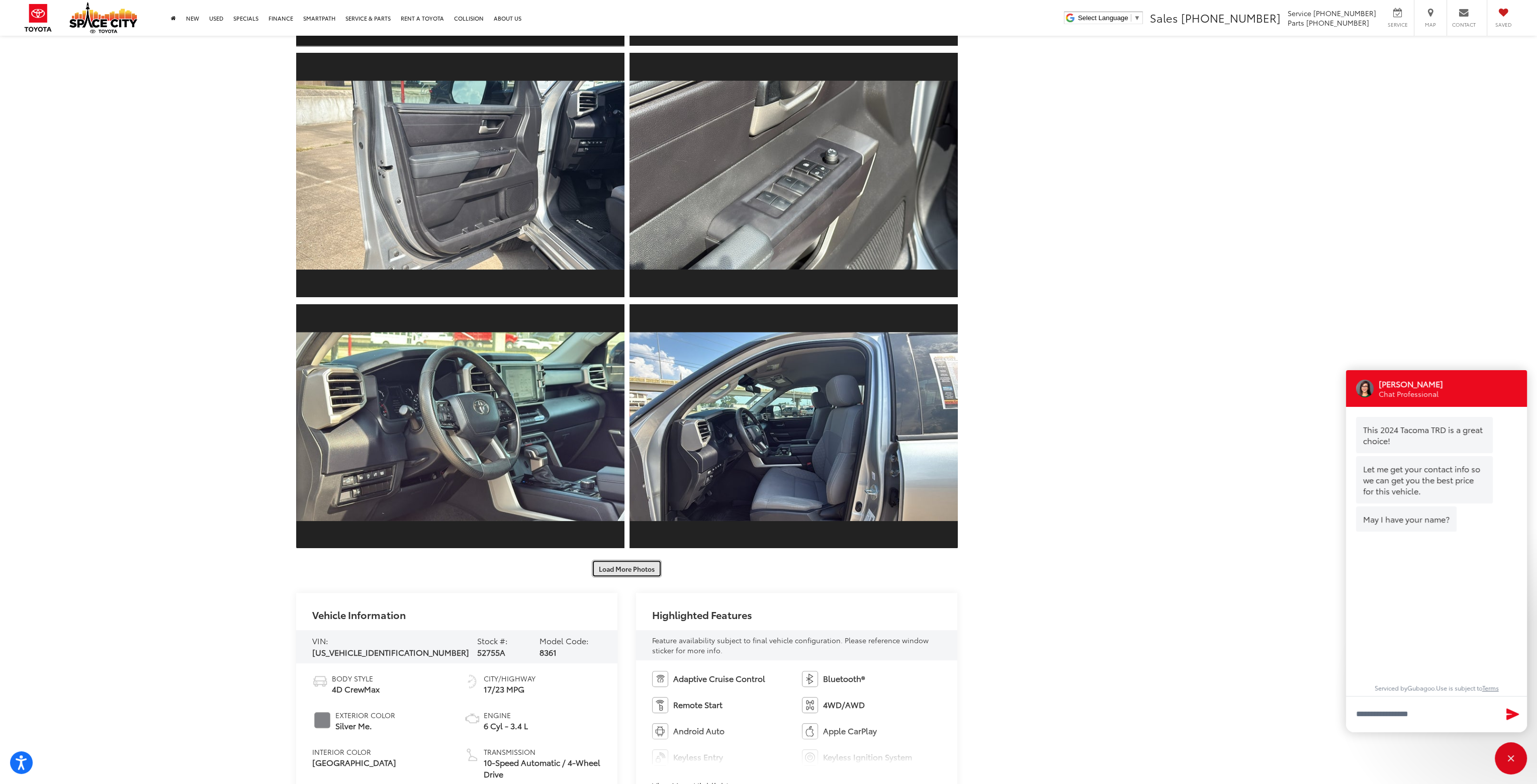
scroll to position [1106, 0]
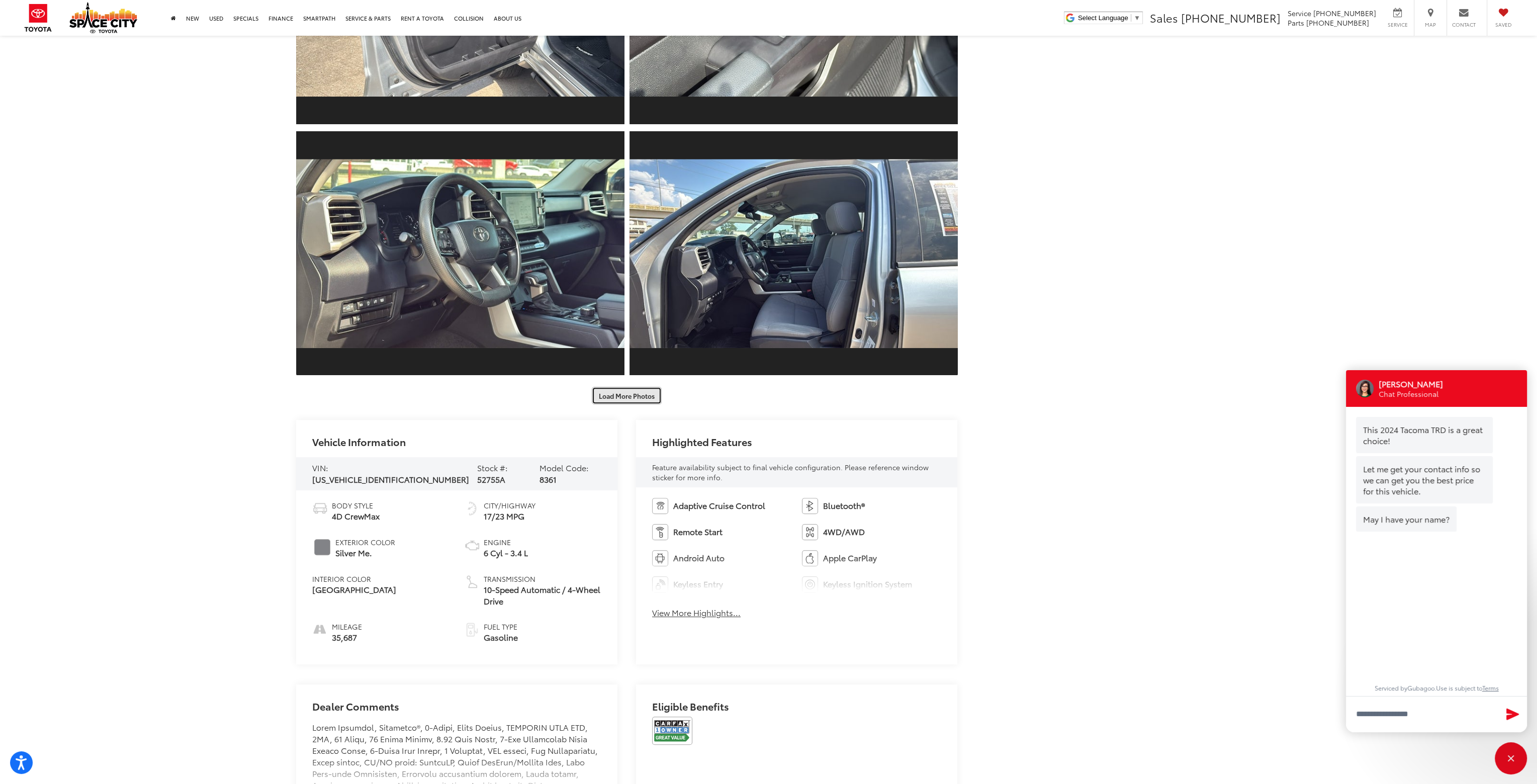
click at [625, 400] on button "Load More Photos" at bounding box center [626, 395] width 70 height 17
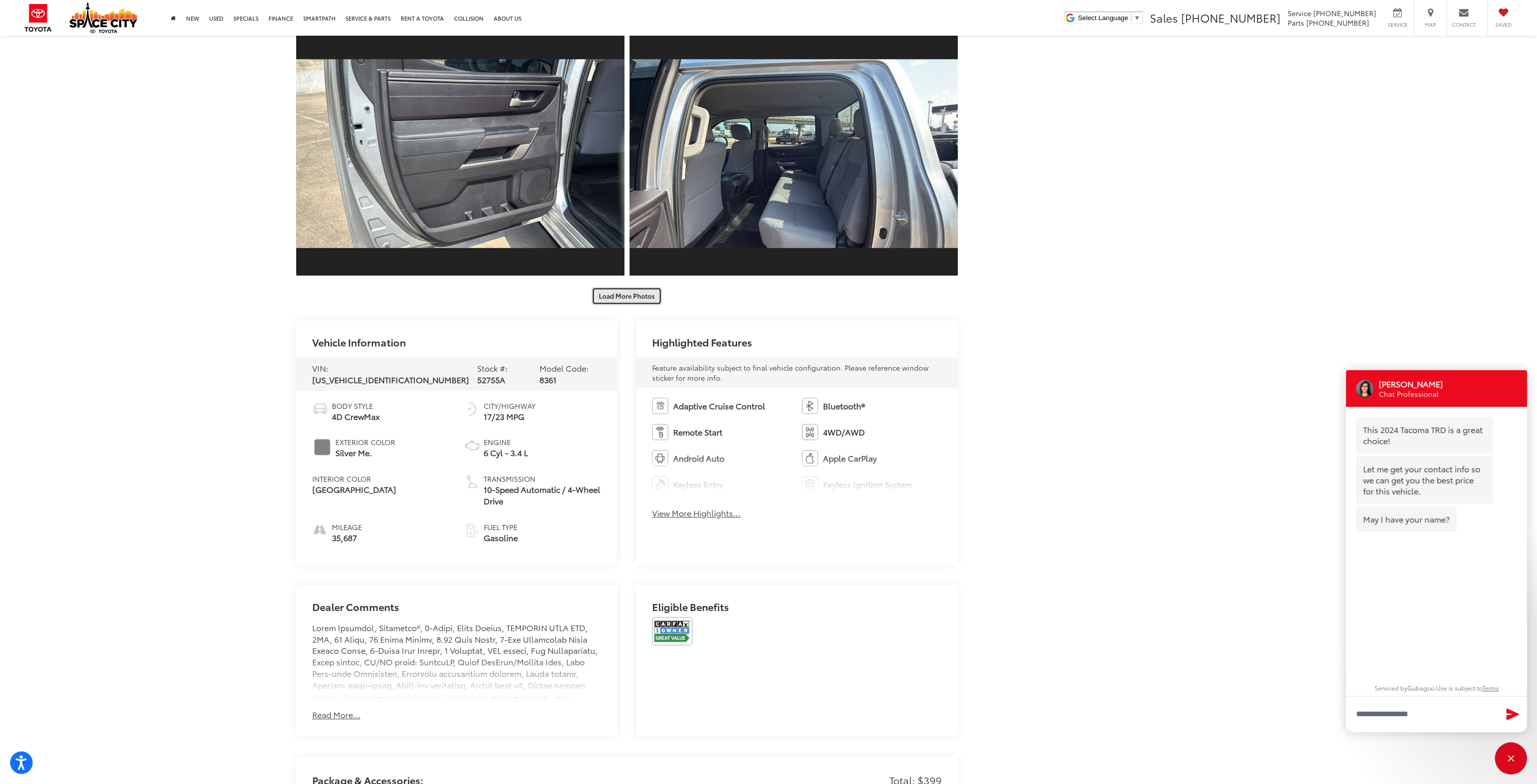
scroll to position [1709, 0]
click at [634, 295] on button "Load More Photos" at bounding box center [626, 294] width 70 height 17
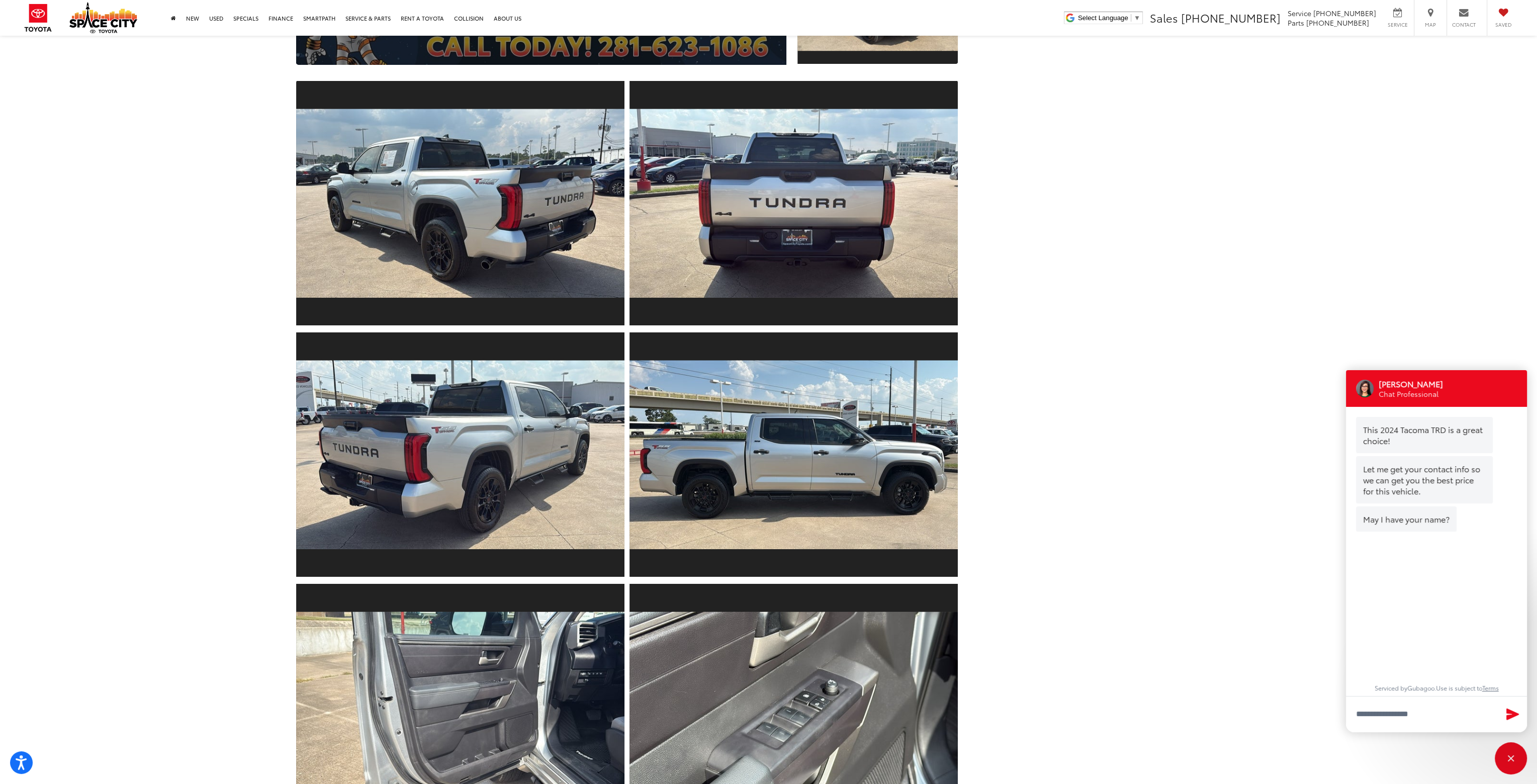
scroll to position [0, 0]
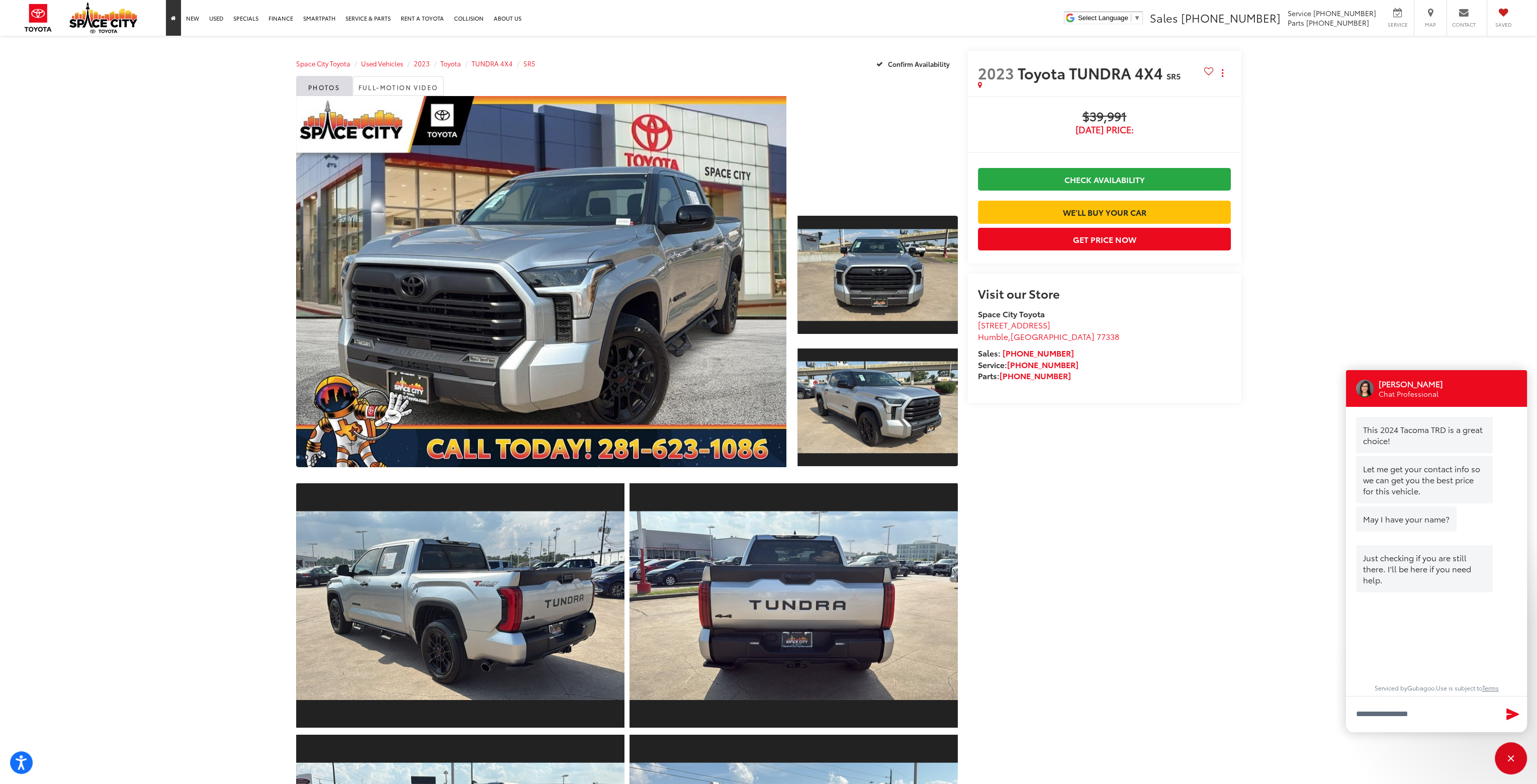
click at [171, 14] on link "Home" at bounding box center [173, 18] width 15 height 36
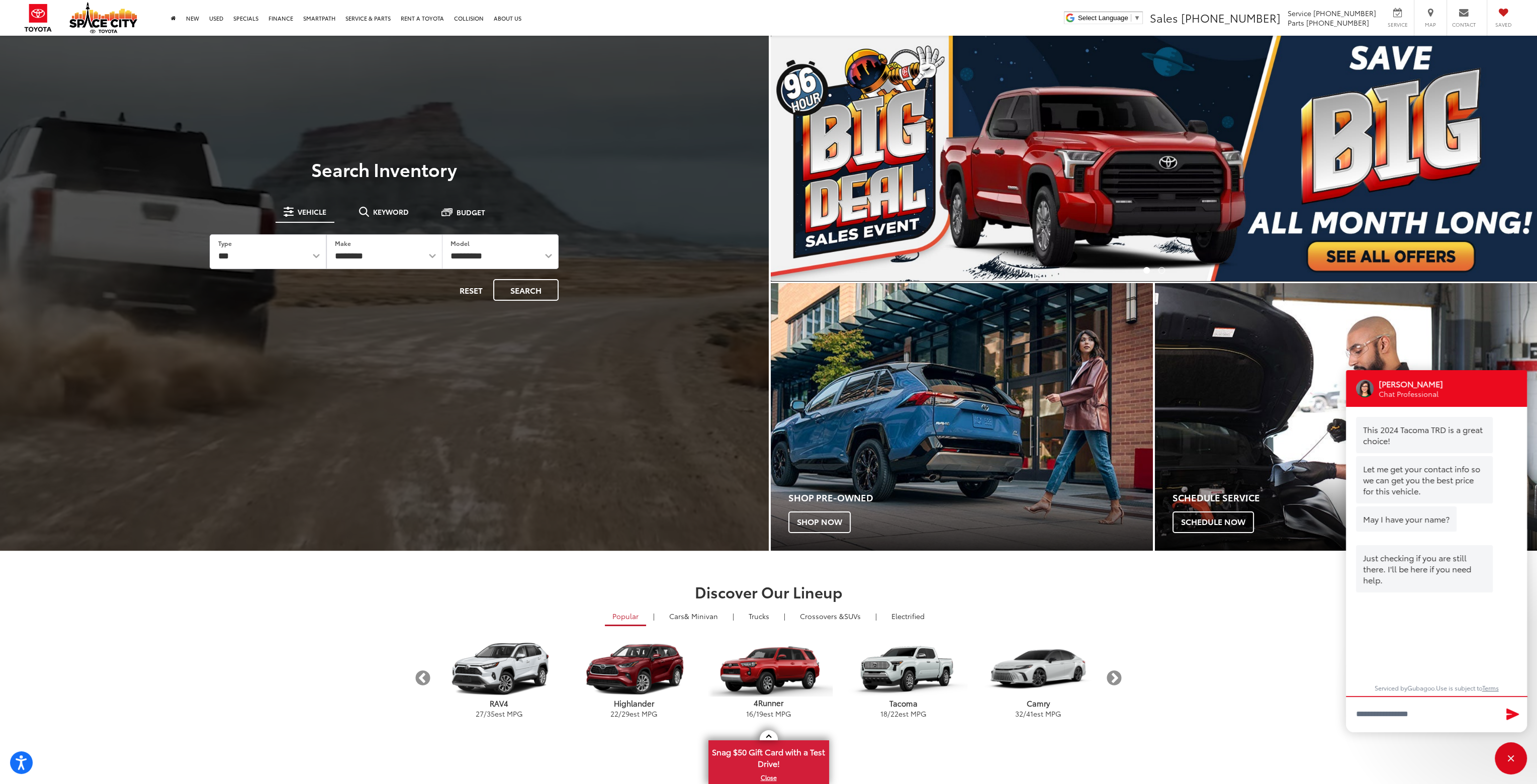
click at [1347, 264] on img "carousel slide number 1 of 2" at bounding box center [1154, 158] width 767 height 245
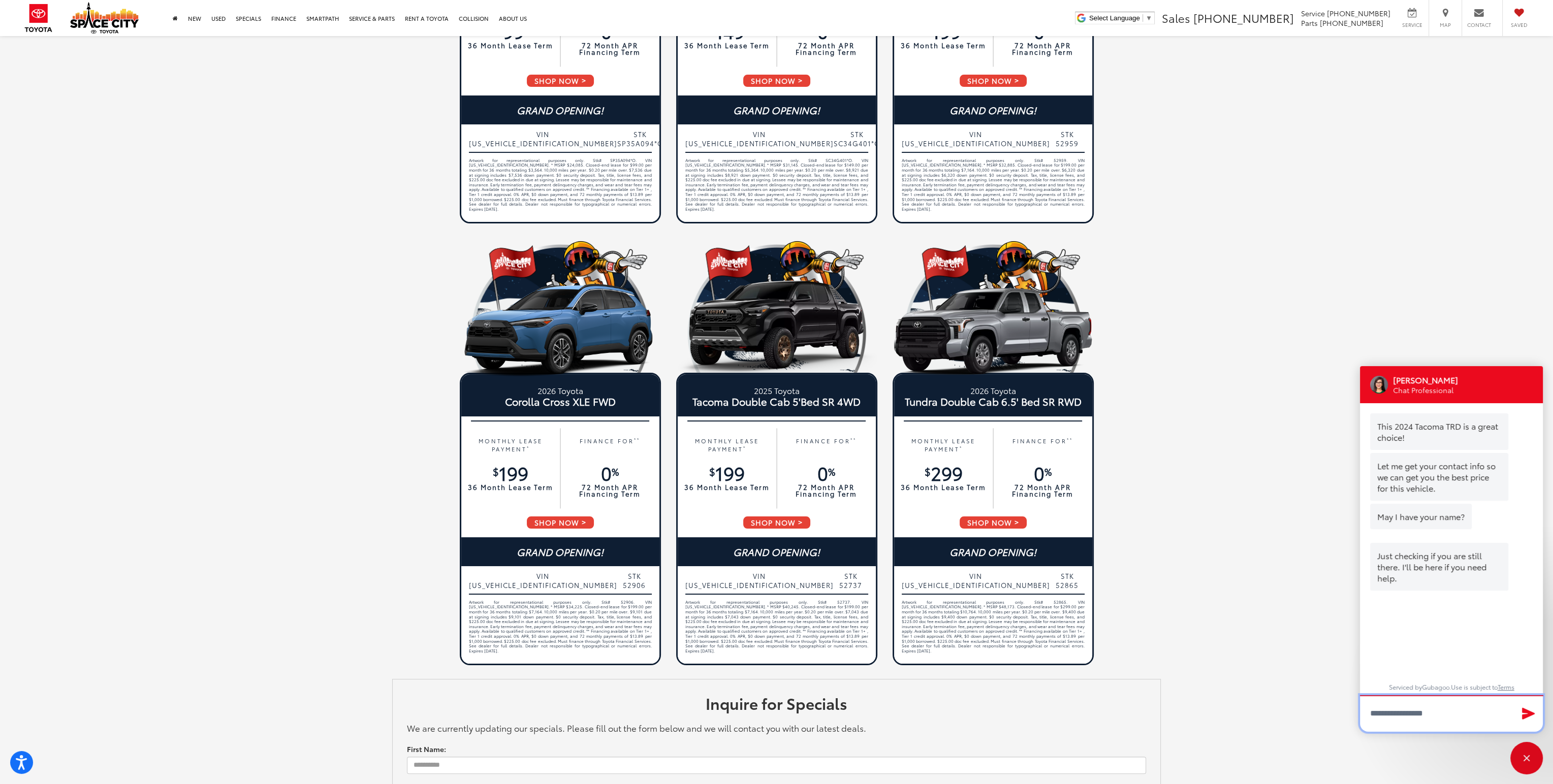
scroll to position [245, 0]
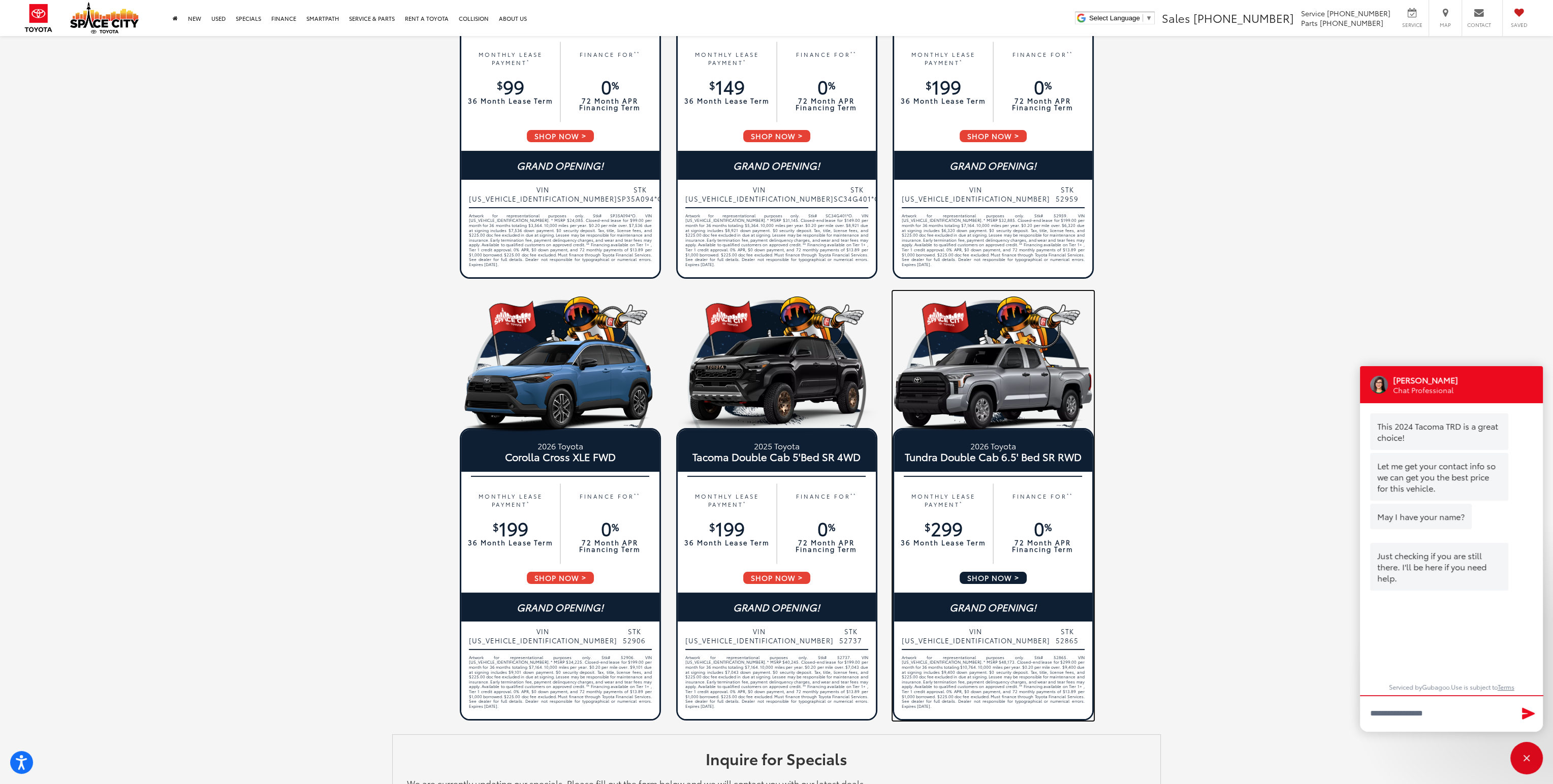
click at [995, 576] on span "SHOP NOW" at bounding box center [993, 578] width 69 height 14
